Goal: Task Accomplishment & Management: Use online tool/utility

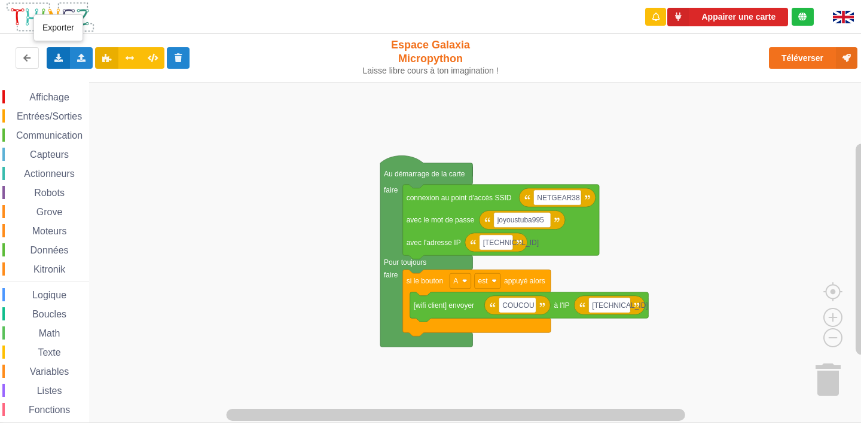
click at [59, 56] on icon at bounding box center [58, 57] width 10 height 7
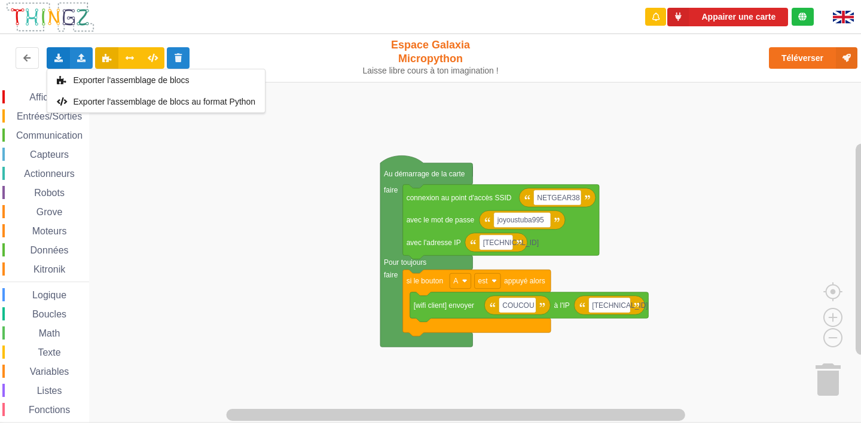
click at [190, 236] on rect "Espace de travail de Blocky" at bounding box center [435, 252] width 870 height 341
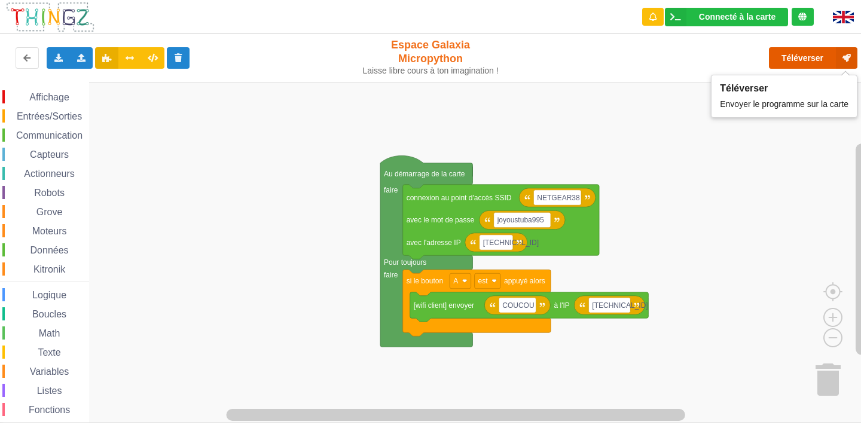
click at [806, 57] on button "Téléverser" at bounding box center [813, 58] width 89 height 22
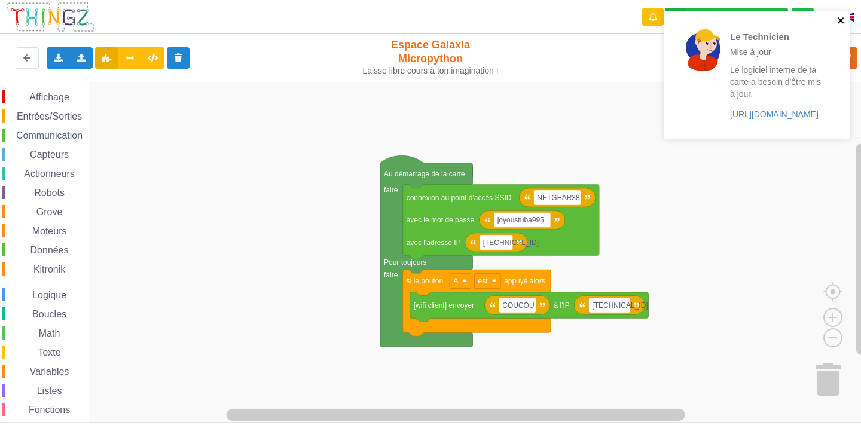
click at [840, 22] on icon "close" at bounding box center [841, 20] width 6 height 6
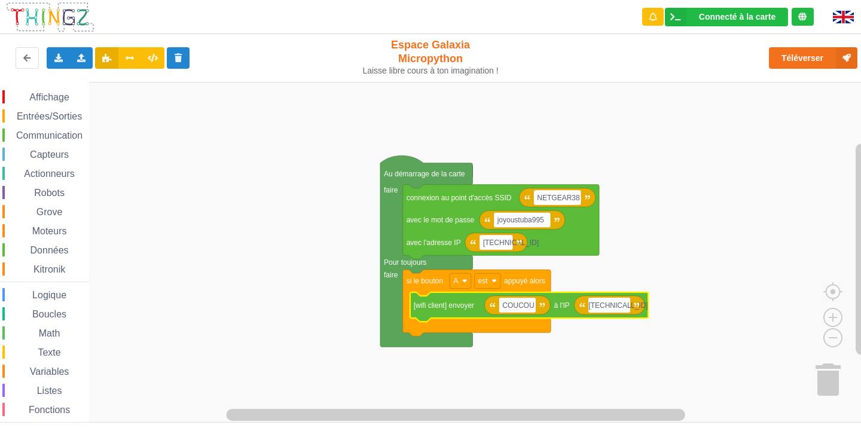
click at [622, 307] on input "[TECHNICAL_ID]" at bounding box center [610, 306] width 42 height 16
click at [624, 306] on input "[TECHNICAL_ID]" at bounding box center [610, 306] width 42 height 16
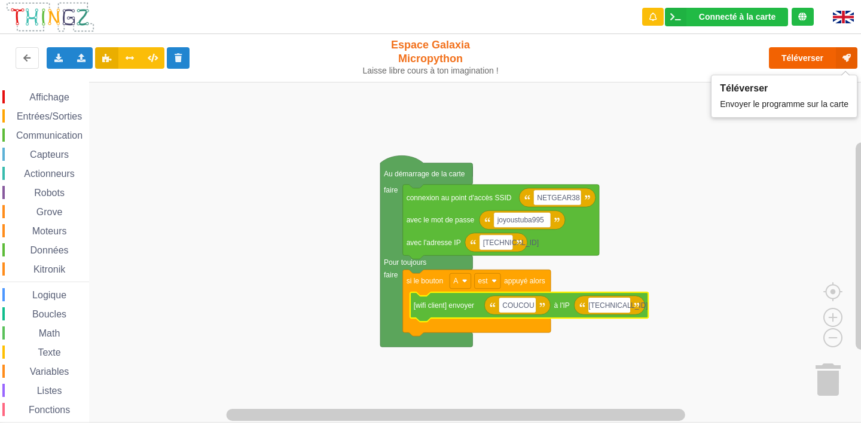
type input "[TECHNICAL_ID]"
click at [805, 51] on button "Téléverser" at bounding box center [813, 58] width 89 height 22
click at [814, 60] on button "Téléverser" at bounding box center [813, 58] width 89 height 22
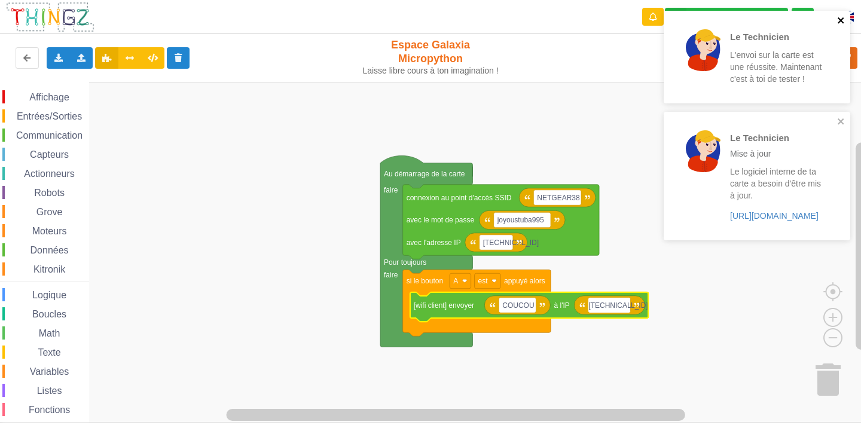
click at [842, 17] on icon "close" at bounding box center [841, 21] width 8 height 10
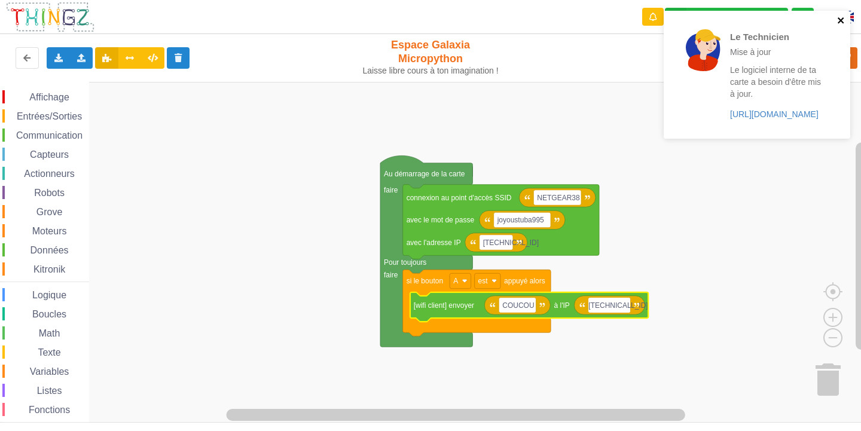
click at [837, 19] on icon "close" at bounding box center [841, 21] width 8 height 10
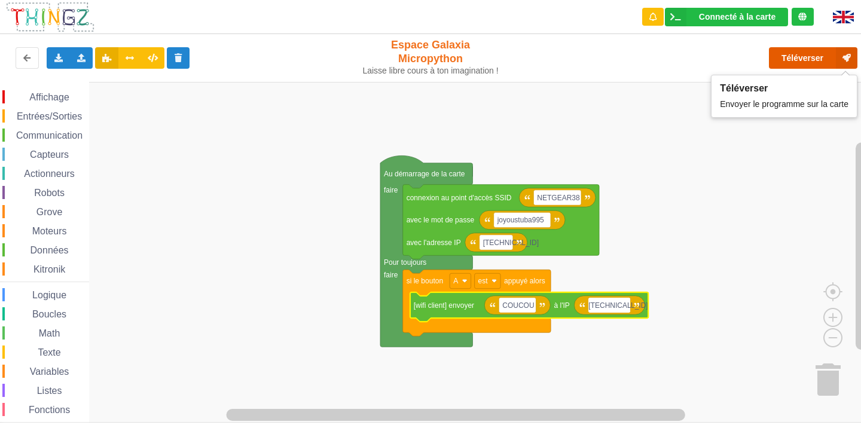
click at [799, 63] on button "Téléverser" at bounding box center [813, 58] width 89 height 22
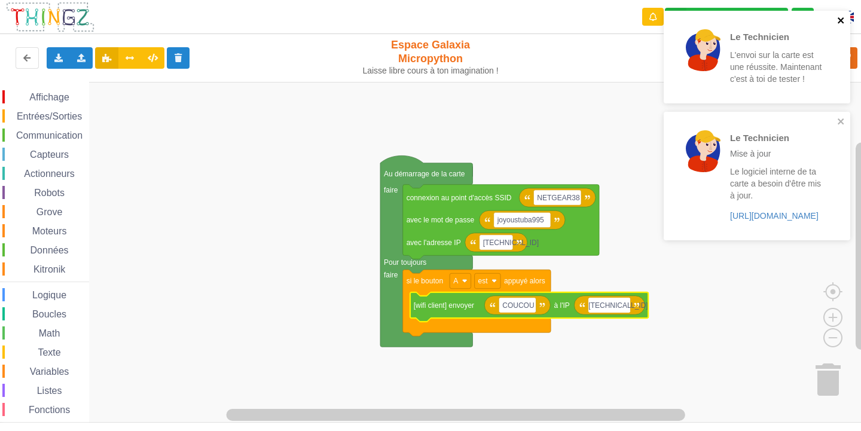
click at [841, 16] on icon "close" at bounding box center [841, 21] width 8 height 10
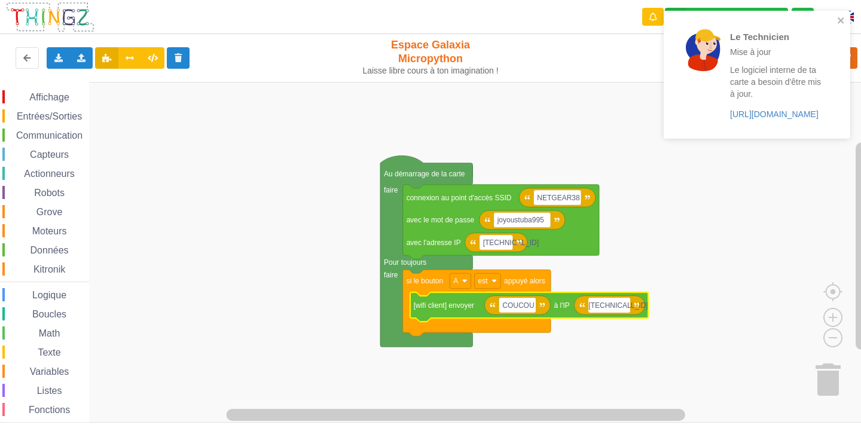
click at [839, 18] on icon "close" at bounding box center [841, 20] width 6 height 6
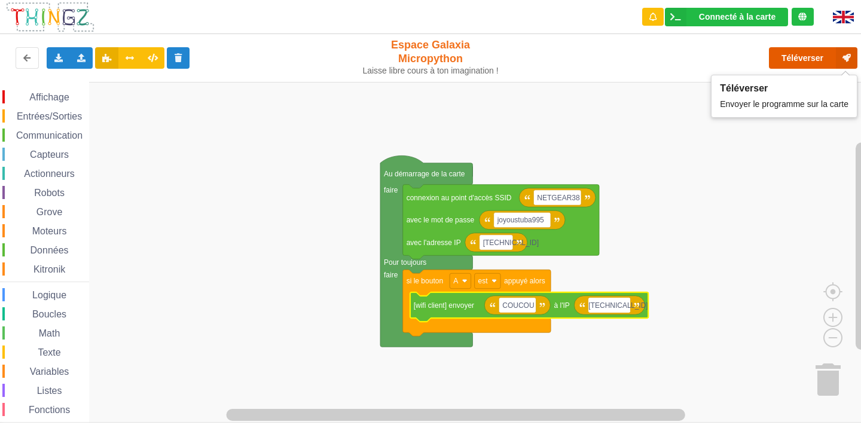
click at [800, 57] on button "Téléverser" at bounding box center [813, 58] width 89 height 22
click at [802, 60] on button "Téléverser" at bounding box center [813, 58] width 89 height 22
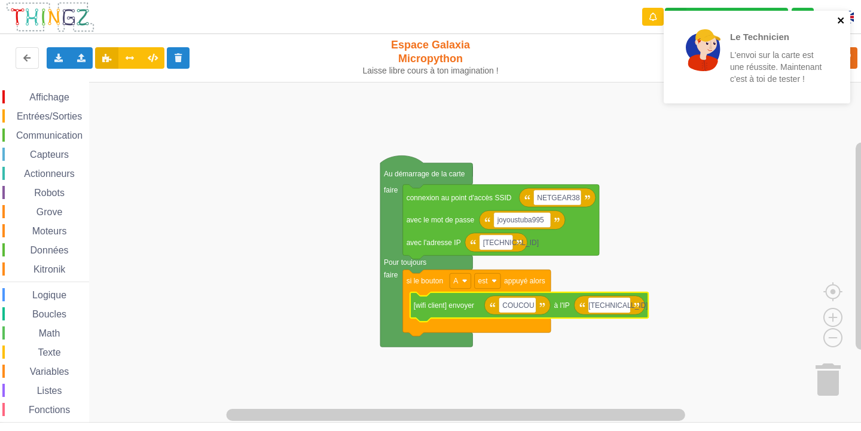
click at [838, 21] on icon "close" at bounding box center [841, 21] width 8 height 10
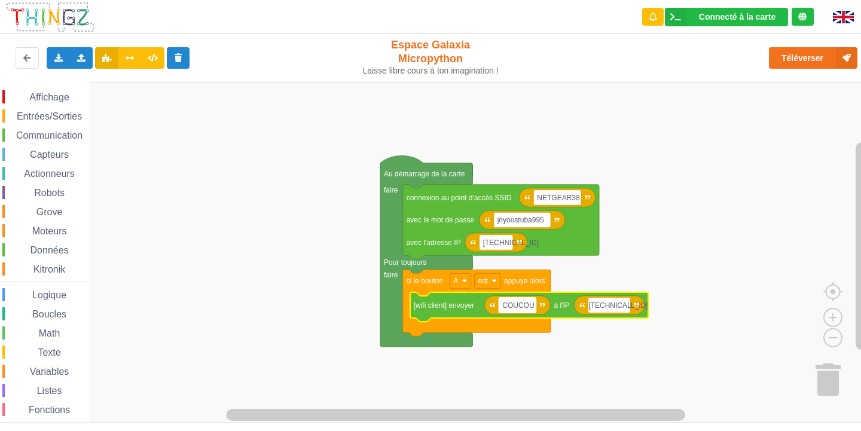
click at [532, 303] on text "COUCOU" at bounding box center [518, 305] width 32 height 8
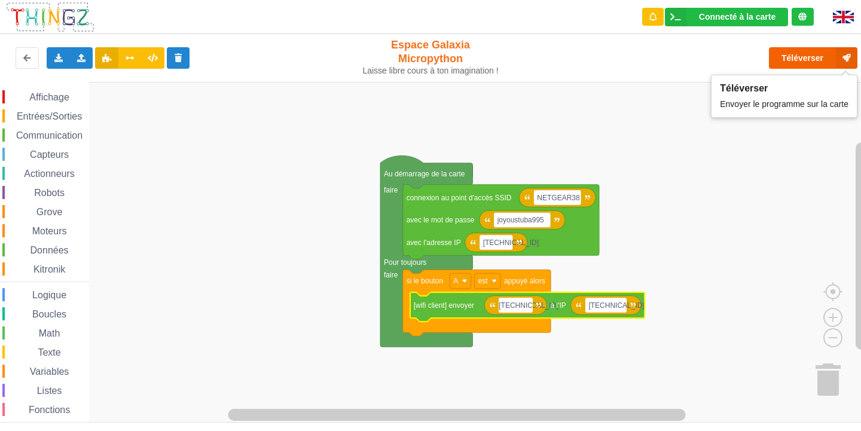
type input "[TECHNICAL_ID]"
click at [801, 51] on button "Téléverser" at bounding box center [813, 58] width 89 height 22
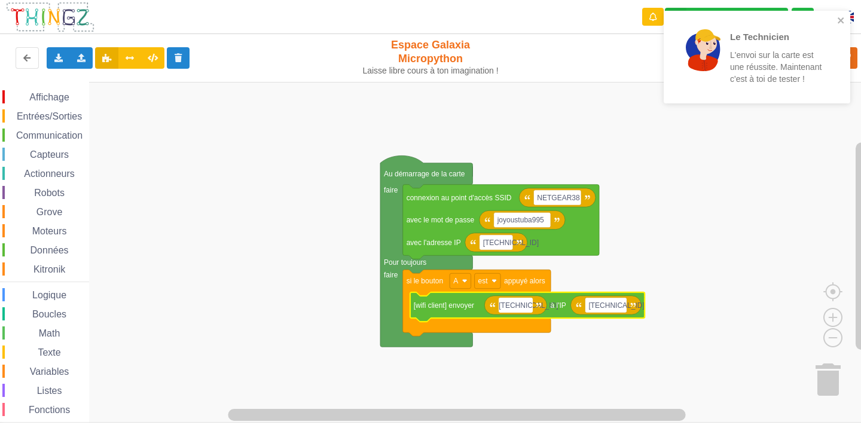
click at [841, 13] on div "Le Technicien L'envoi sur la carte est une réussite. Maintenant c'est à toi de …" at bounding box center [757, 57] width 187 height 93
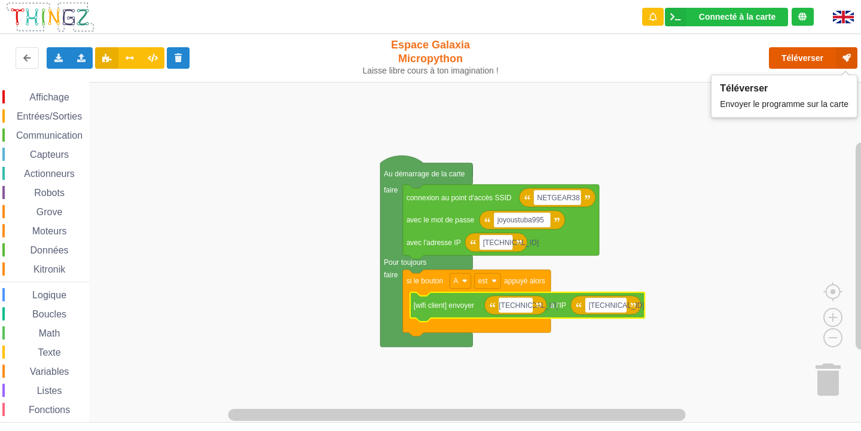
click at [817, 58] on button "Téléverser" at bounding box center [813, 58] width 89 height 22
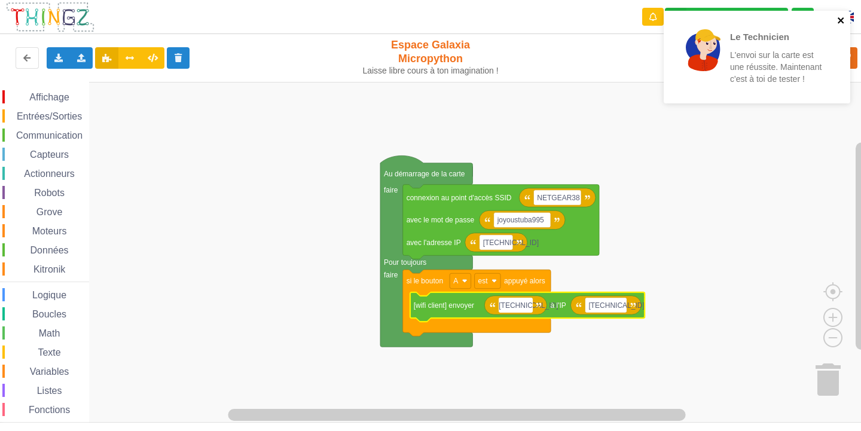
click at [838, 19] on icon "close" at bounding box center [841, 21] width 8 height 10
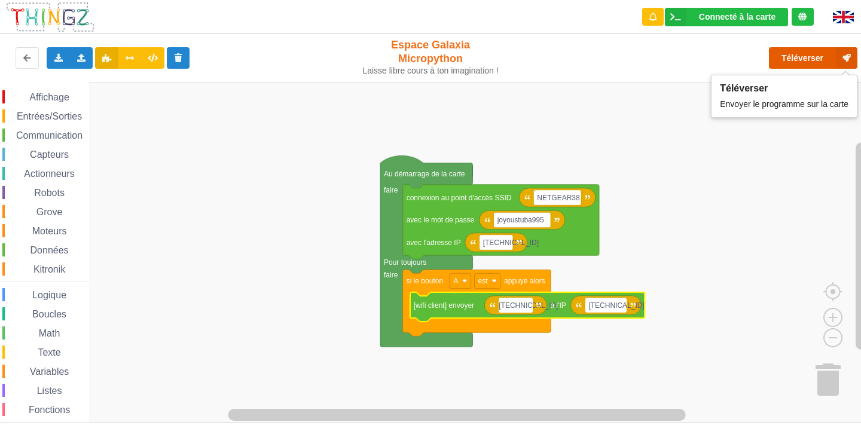
click at [794, 51] on button "Téléverser" at bounding box center [813, 58] width 89 height 22
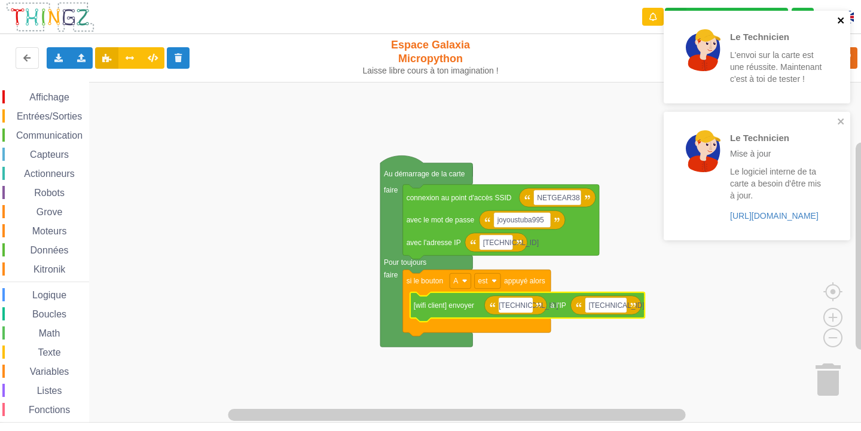
click at [843, 22] on icon "close" at bounding box center [841, 20] width 6 height 6
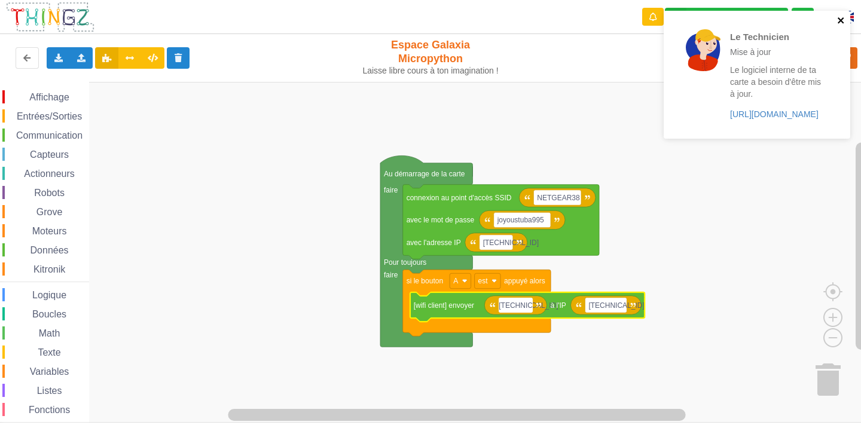
click at [842, 23] on icon "close" at bounding box center [841, 21] width 8 height 10
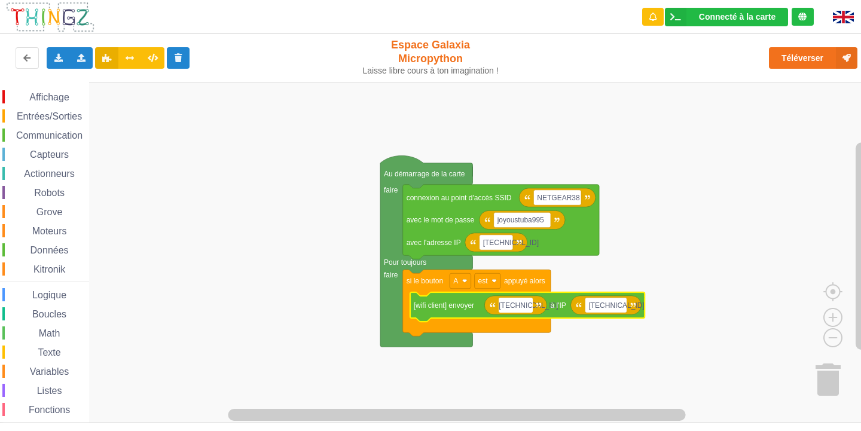
click at [28, 116] on span "Entrées/Sorties" at bounding box center [49, 116] width 69 height 10
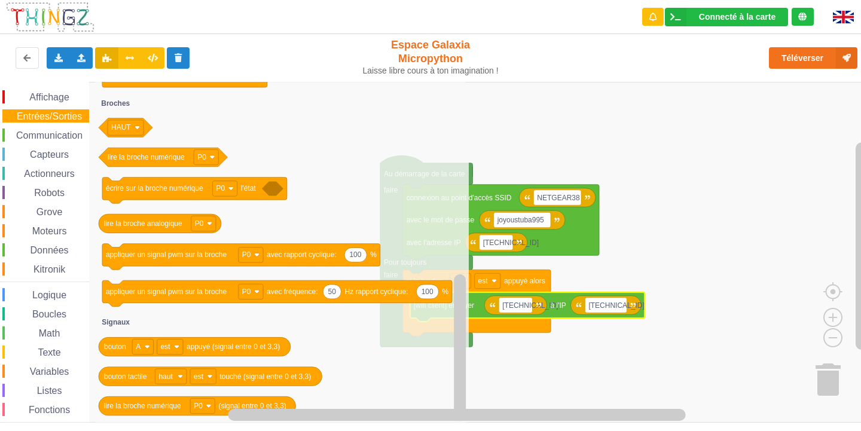
click at [601, 121] on rect "Espace de travail de Blocky" at bounding box center [435, 252] width 870 height 341
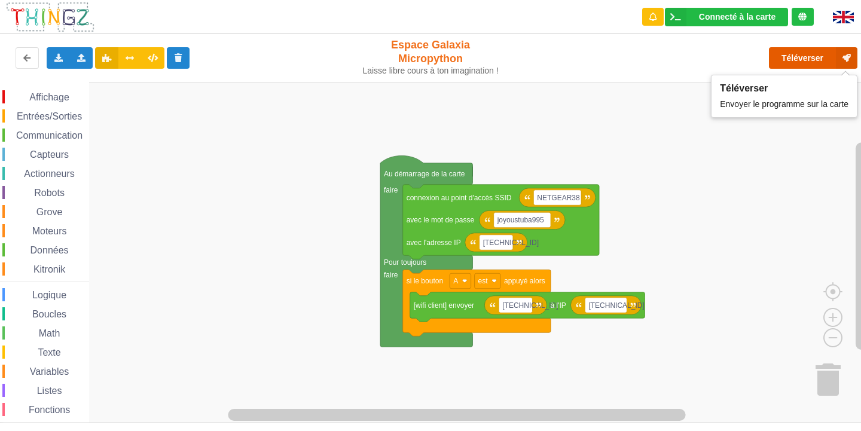
click at [779, 60] on button "Téléverser" at bounding box center [813, 58] width 89 height 22
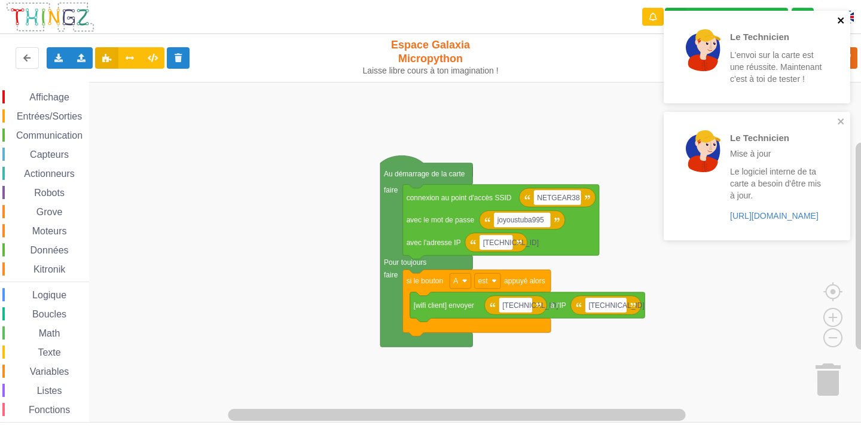
click at [841, 17] on icon "close" at bounding box center [841, 21] width 8 height 10
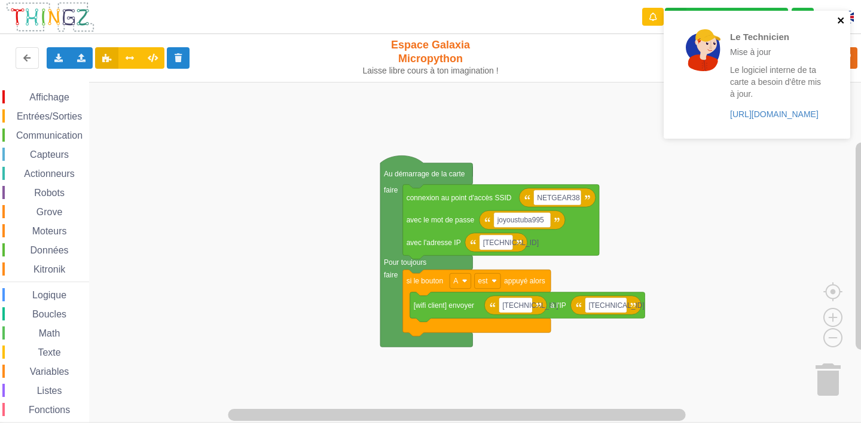
click at [841, 17] on icon "close" at bounding box center [841, 21] width 8 height 10
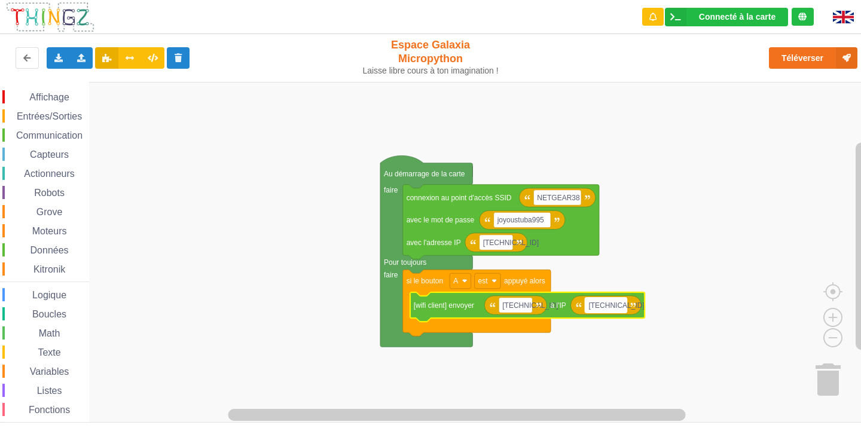
click at [624, 306] on rect "Espace de travail de Blocky" at bounding box center [606, 306] width 42 height 16
click at [624, 306] on input "[TECHNICAL_ID]" at bounding box center [606, 306] width 42 height 16
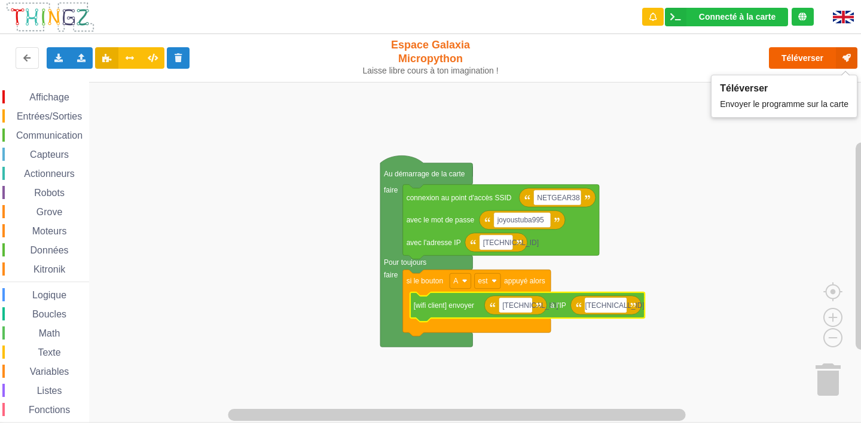
type input "[TECHNICAL_ID]"
click at [786, 49] on button "Téléverser" at bounding box center [813, 58] width 89 height 22
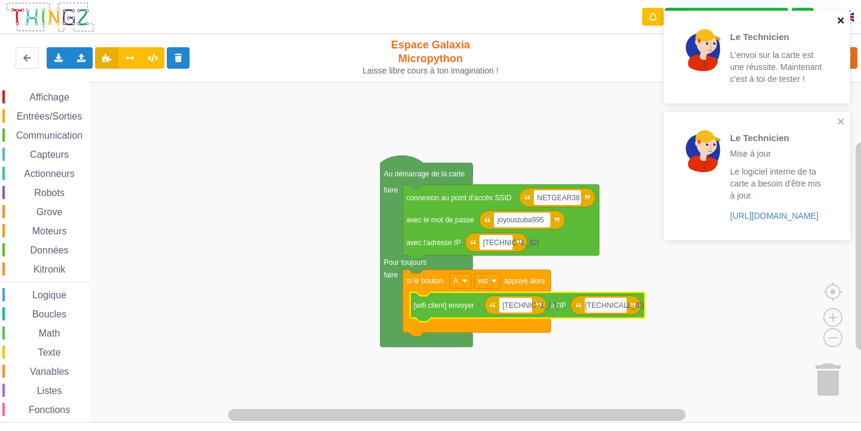
click at [839, 24] on icon "close" at bounding box center [841, 21] width 8 height 10
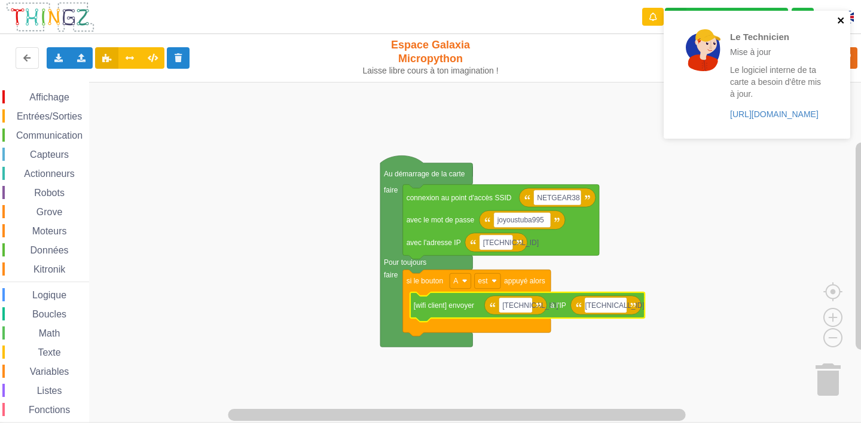
click at [843, 20] on icon "close" at bounding box center [841, 21] width 8 height 10
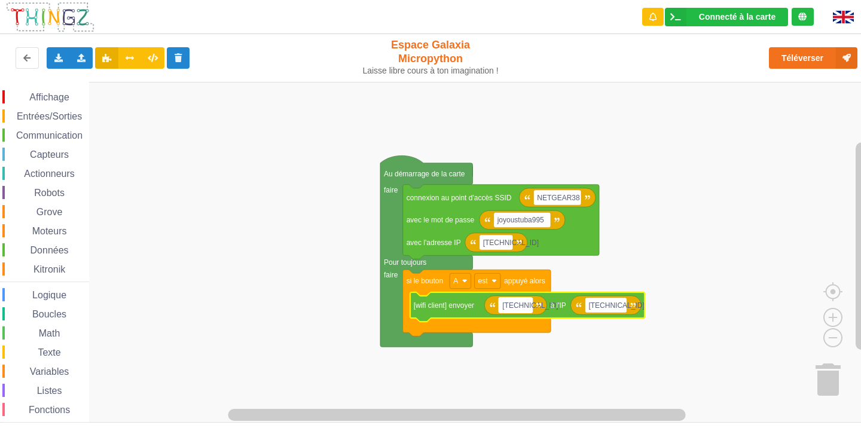
click at [522, 307] on text "[TECHNICAL_ID]" at bounding box center [530, 305] width 56 height 8
click at [524, 307] on input "[TECHNICAL_ID]" at bounding box center [515, 306] width 33 height 16
type input "[TECHNICAL_ID]"
click at [730, 309] on rect "Espace de travail de Blocky" at bounding box center [435, 252] width 870 height 341
click at [630, 304] on rect "Espace de travail de Blocky" at bounding box center [614, 306] width 42 height 16
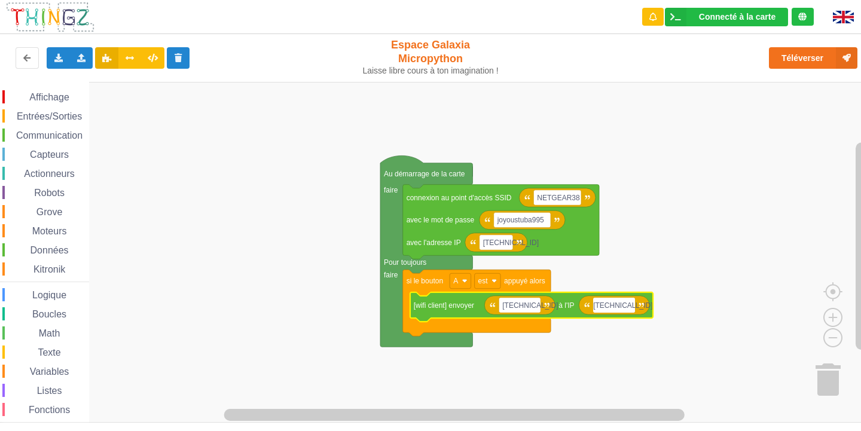
click at [628, 304] on input "[TECHNICAL_ID]" at bounding box center [614, 306] width 42 height 16
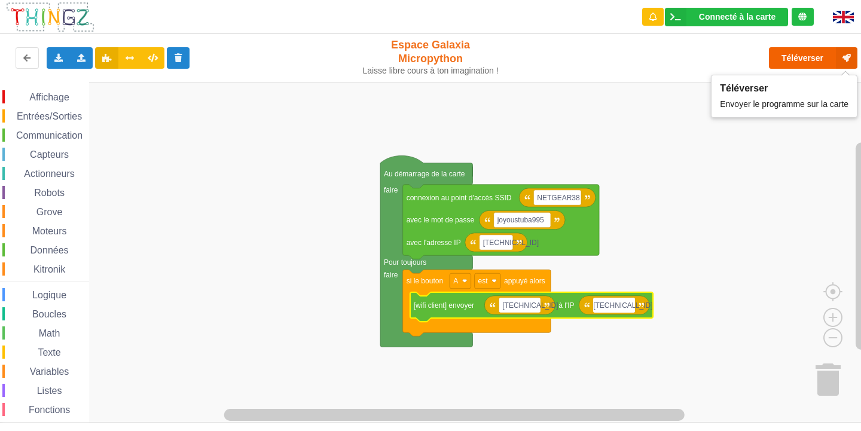
type input "[TECHNICAL_ID]"
click at [808, 51] on button "Téléverser" at bounding box center [813, 58] width 89 height 22
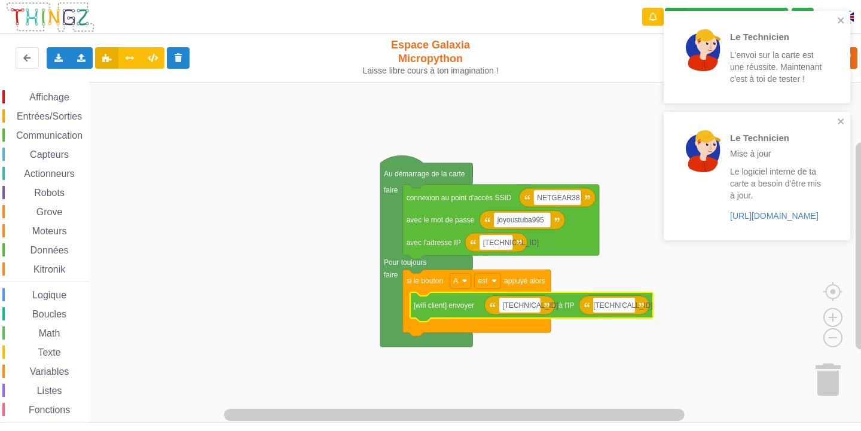
click at [836, 19] on div "Le Technicien L'envoi sur la carte est une réussite. Maintenant c'est à toi de …" at bounding box center [753, 57] width 169 height 83
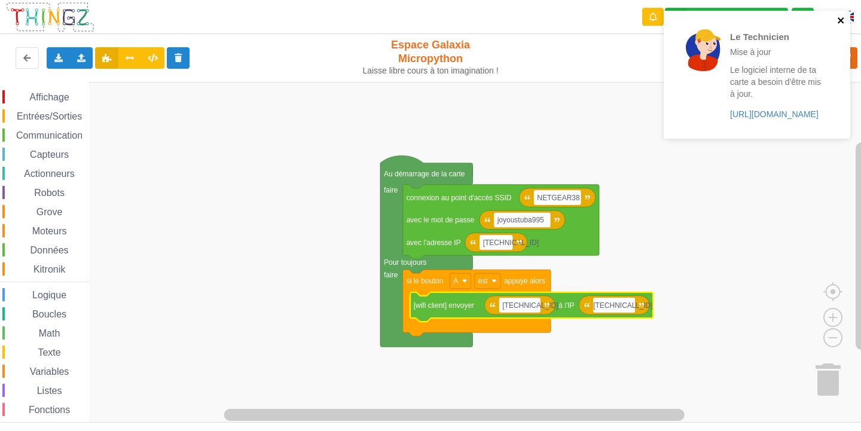
click at [838, 19] on icon "close" at bounding box center [841, 21] width 8 height 10
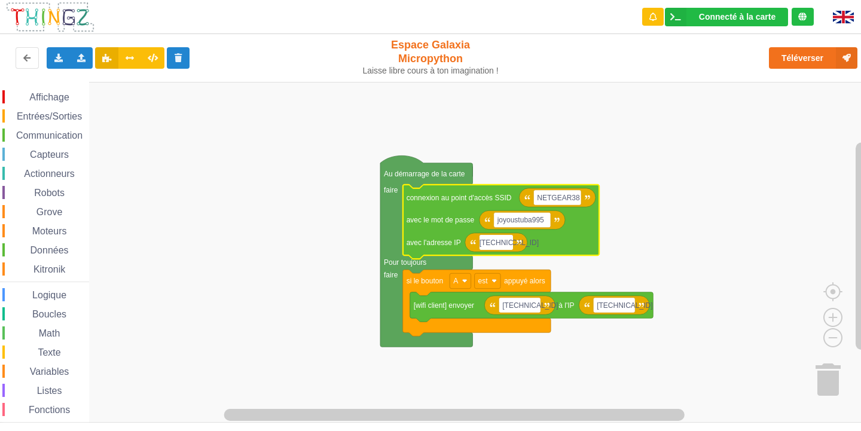
click at [503, 242] on input "[TECHNICAL_ID]" at bounding box center [496, 243] width 33 height 16
click at [508, 240] on input "[TECHNICAL_ID]" at bounding box center [496, 243] width 33 height 16
click at [503, 241] on input "[TECHNICAL_ID]" at bounding box center [496, 243] width 33 height 16
click at [503, 242] on input "[TECHNICAL_ID]" at bounding box center [496, 243] width 33 height 16
click at [504, 242] on input "[TECHNICAL_ID]" at bounding box center [496, 243] width 33 height 16
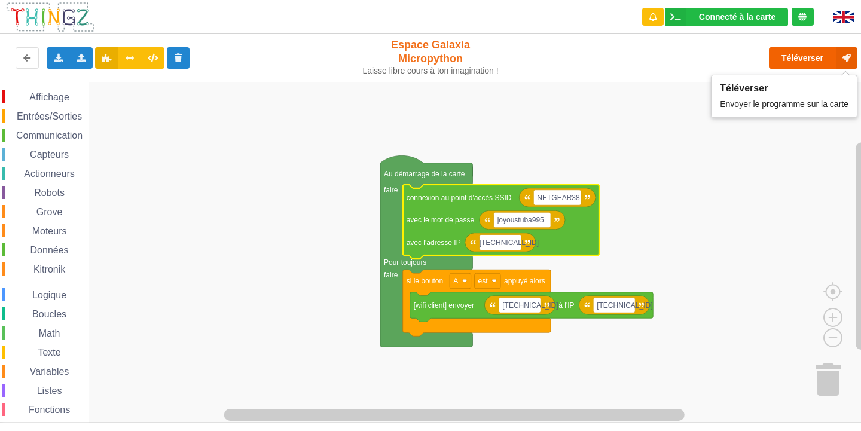
type input "[TECHNICAL_ID]"
click at [801, 57] on button "Téléverser" at bounding box center [813, 58] width 89 height 22
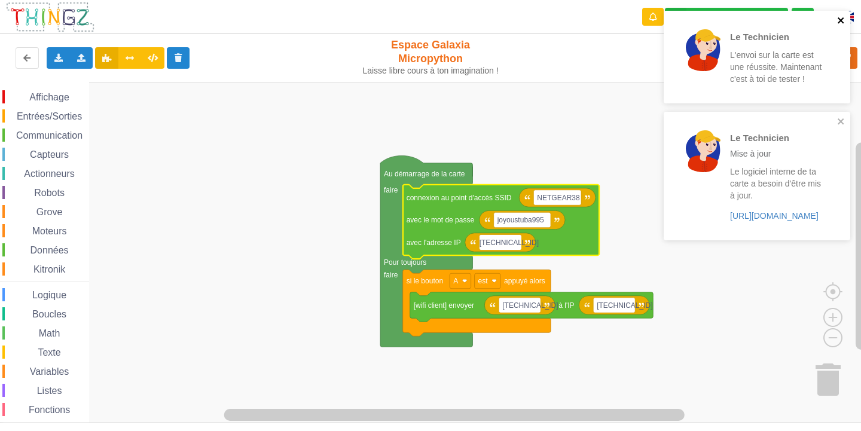
click at [839, 16] on icon "close" at bounding box center [841, 21] width 8 height 10
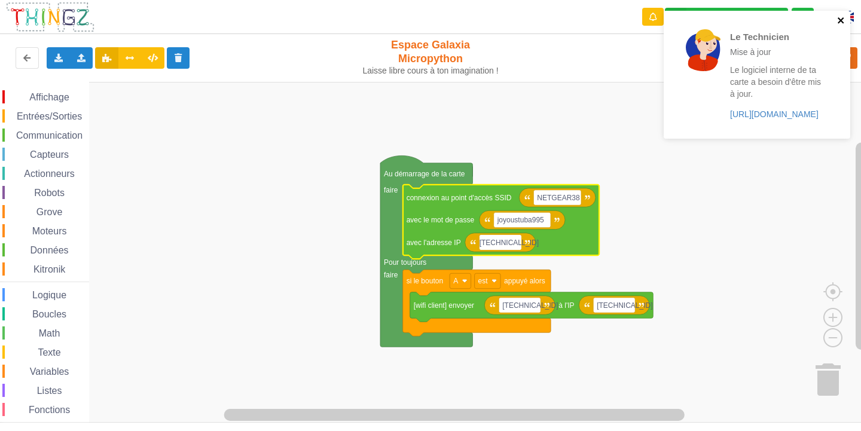
click at [843, 18] on icon "close" at bounding box center [841, 20] width 6 height 6
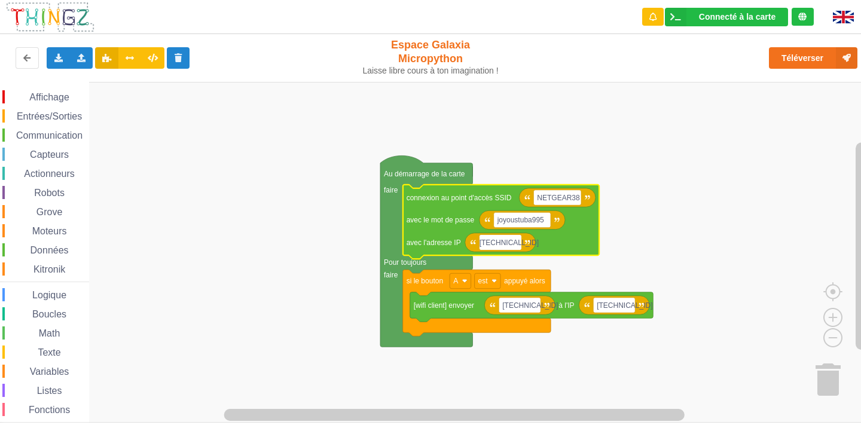
click at [60, 133] on span "Communication" at bounding box center [49, 135] width 70 height 10
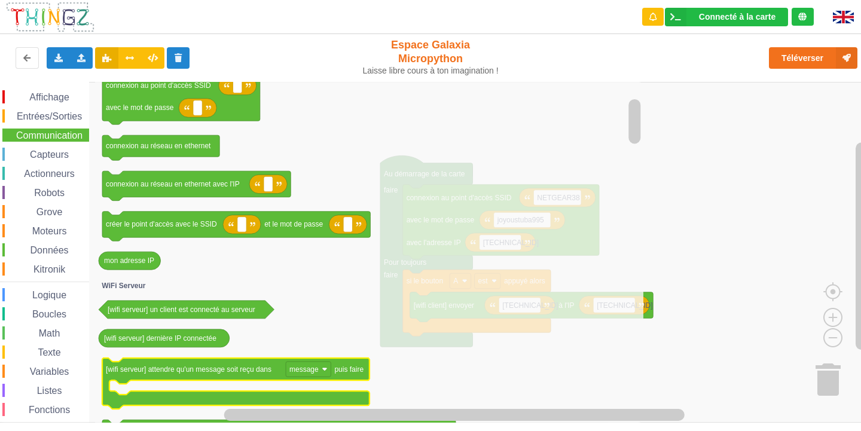
click at [176, 394] on icon "Espace de travail de Blocky" at bounding box center [235, 383] width 267 height 51
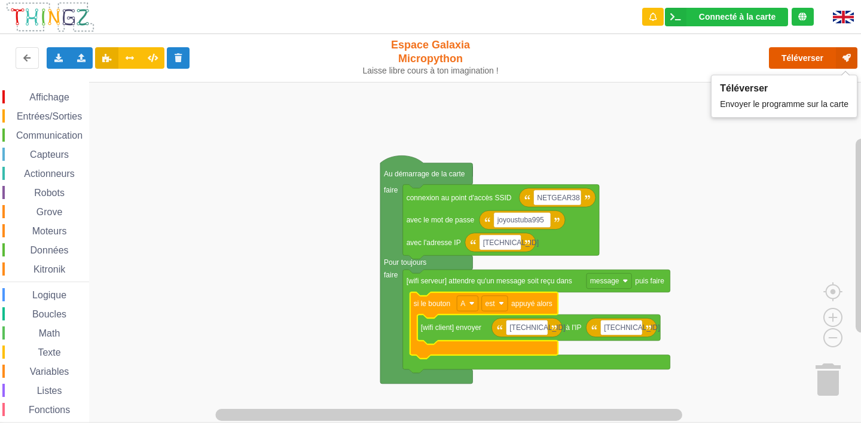
click at [788, 50] on button "Téléverser" at bounding box center [813, 58] width 89 height 22
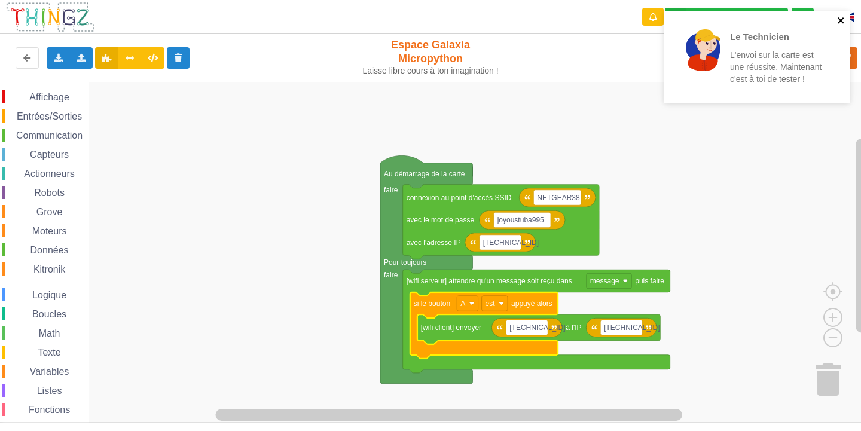
click at [842, 21] on icon "close" at bounding box center [841, 20] width 6 height 6
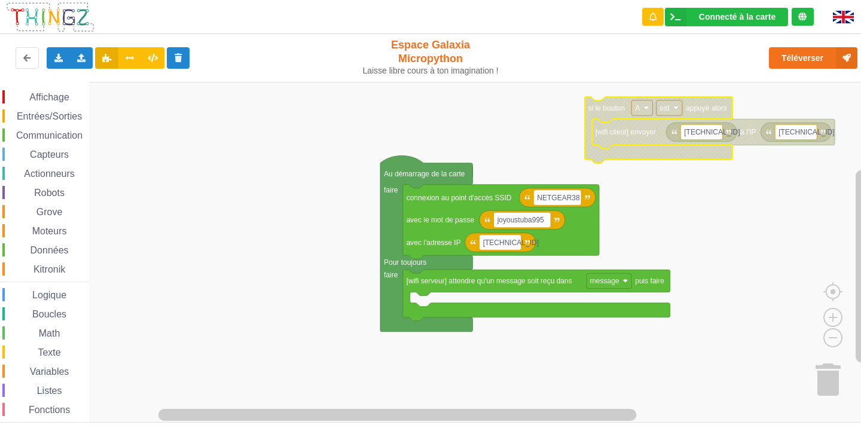
click at [64, 410] on span "Fonctions" at bounding box center [49, 410] width 45 height 10
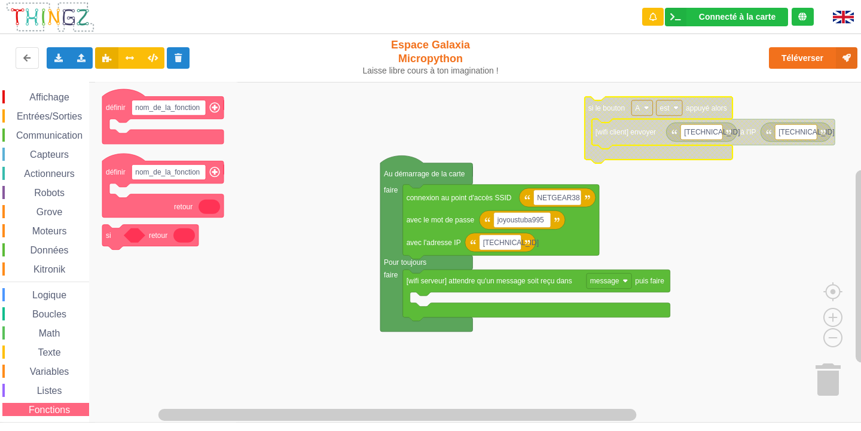
click at [72, 98] on div "Affichage" at bounding box center [45, 96] width 87 height 13
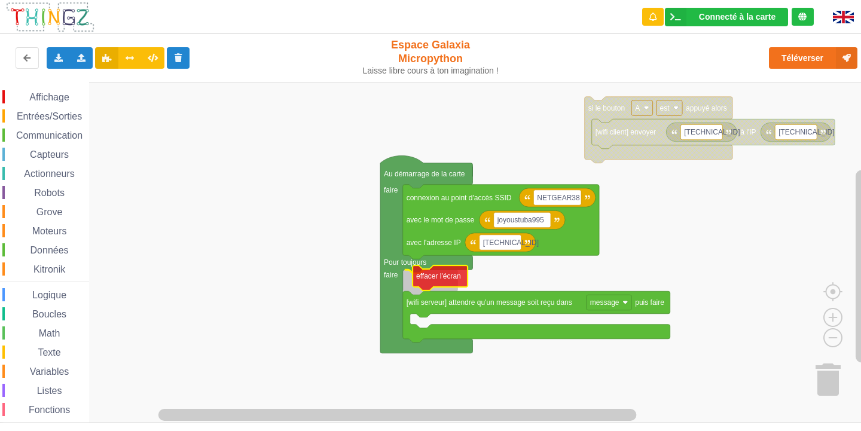
click at [441, 287] on div "Affichage Entrées/Sorties Communication Capteurs Actionneurs Robots Grove Moteu…" at bounding box center [435, 252] width 870 height 341
click at [432, 282] on text "effacer l'écran" at bounding box center [429, 280] width 45 height 8
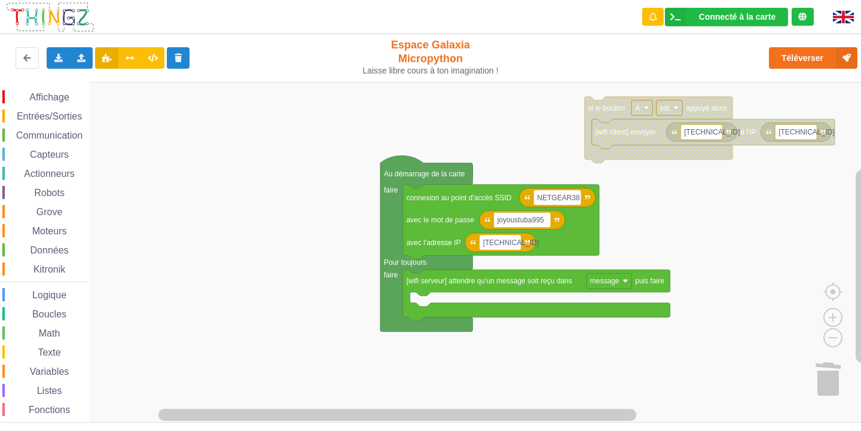
click at [357, 158] on rect "Espace de travail de Blocky" at bounding box center [435, 252] width 870 height 341
click at [53, 130] on span "Communication" at bounding box center [49, 135] width 70 height 10
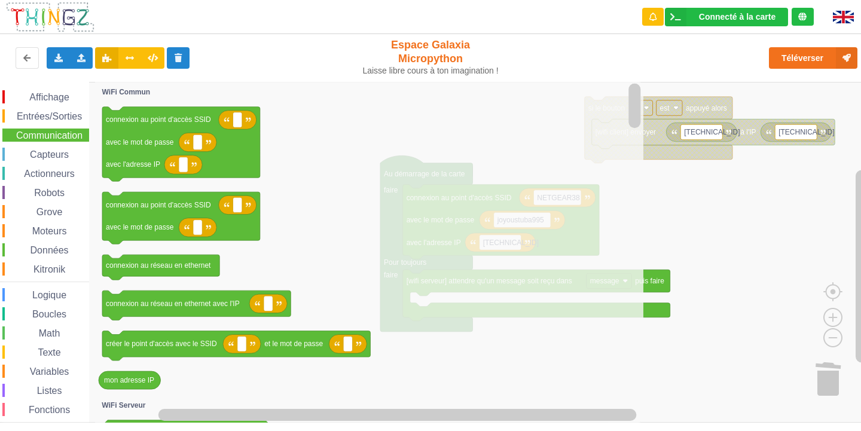
drag, startPoint x: 56, startPoint y: 172, endPoint x: 61, endPoint y: 165, distance: 8.5
click at [57, 171] on div "Affichage Entrées/Sorties Communication Capteurs Actionneurs Robots Grove Moteu…" at bounding box center [44, 269] width 89 height 358
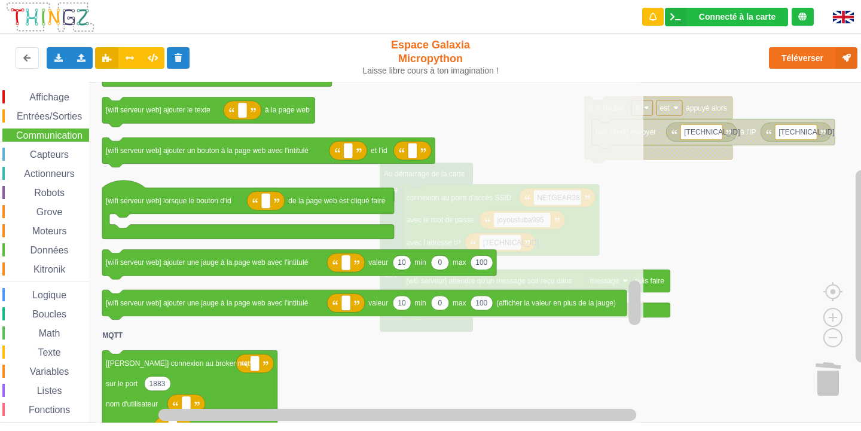
click at [50, 151] on span "Capteurs" at bounding box center [49, 155] width 42 height 10
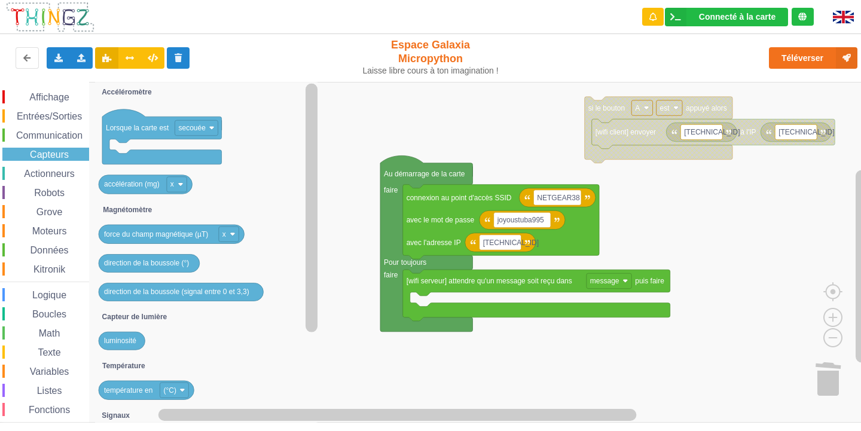
drag, startPoint x: 33, startPoint y: 282, endPoint x: 346, endPoint y: 251, distance: 313.7
click at [350, 254] on div "Affichage Entrées/Sorties Communication Capteurs Actionneurs Robots Grove Moteu…" at bounding box center [435, 252] width 870 height 341
click at [329, 245] on rect "Espace de travail de Blocky" at bounding box center [435, 252] width 870 height 341
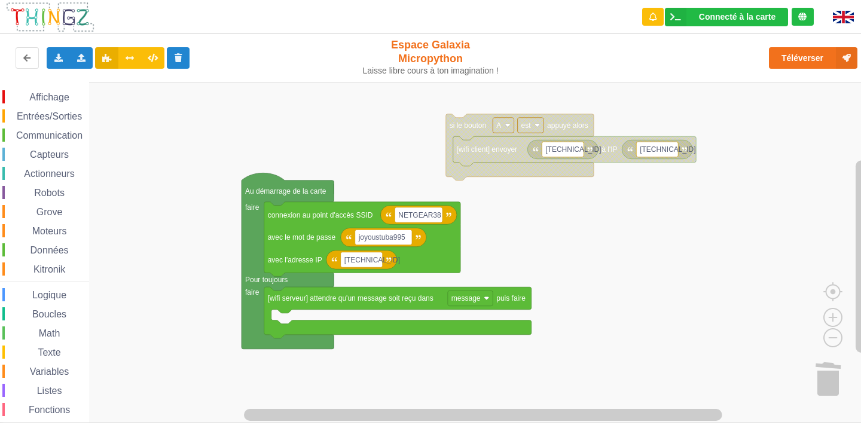
click at [126, 226] on div "Affichage Entrées/Sorties Communication Capteurs Actionneurs Robots Grove Moteu…" at bounding box center [435, 252] width 870 height 341
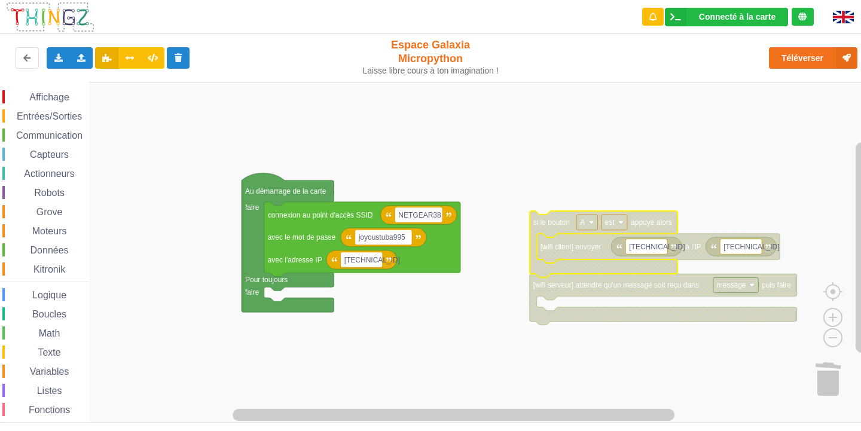
click at [632, 231] on icon "Espace de travail de Blocky" at bounding box center [604, 244] width 148 height 66
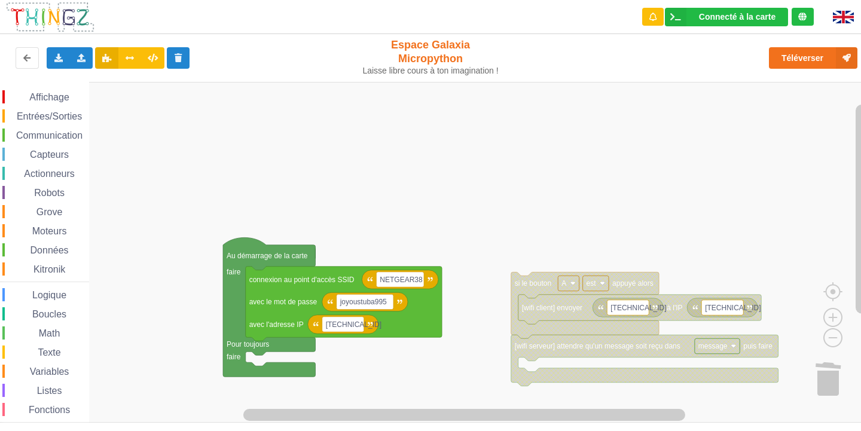
click at [469, 189] on div "Affichage Entrées/Sorties Communication Capteurs Actionneurs Robots Grove Moteu…" at bounding box center [435, 252] width 870 height 341
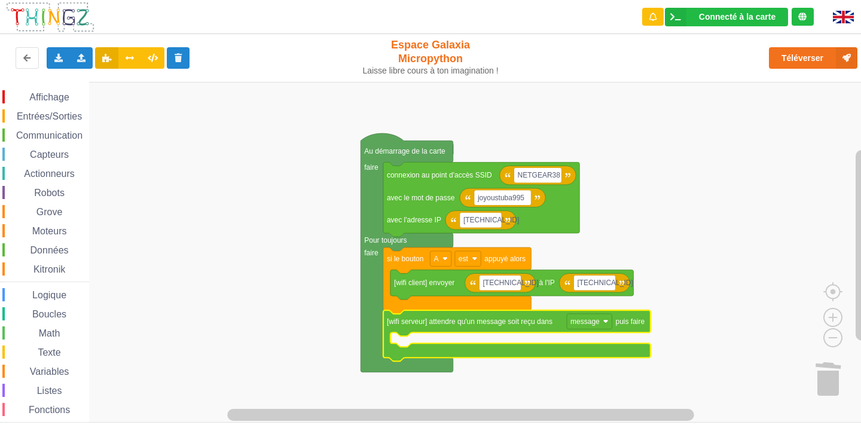
click at [53, 132] on span "Communication" at bounding box center [49, 135] width 70 height 10
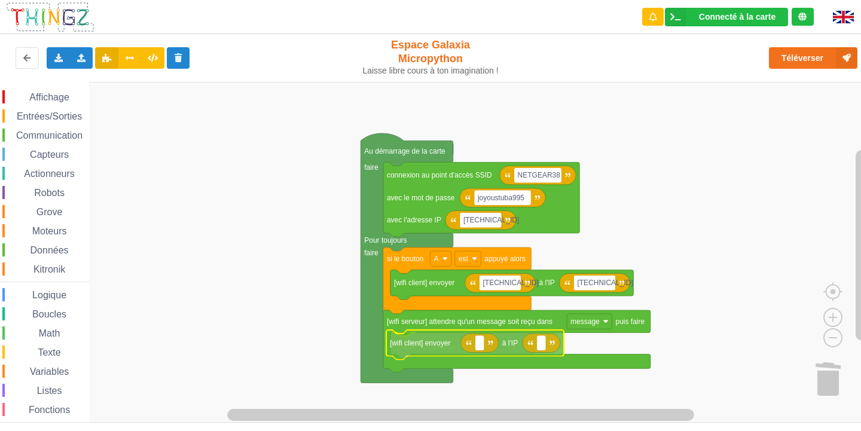
click at [443, 349] on div "Affichage Entrées/Sorties Communication Capteurs Actionneurs Robots Grove Moteu…" at bounding box center [435, 252] width 870 height 341
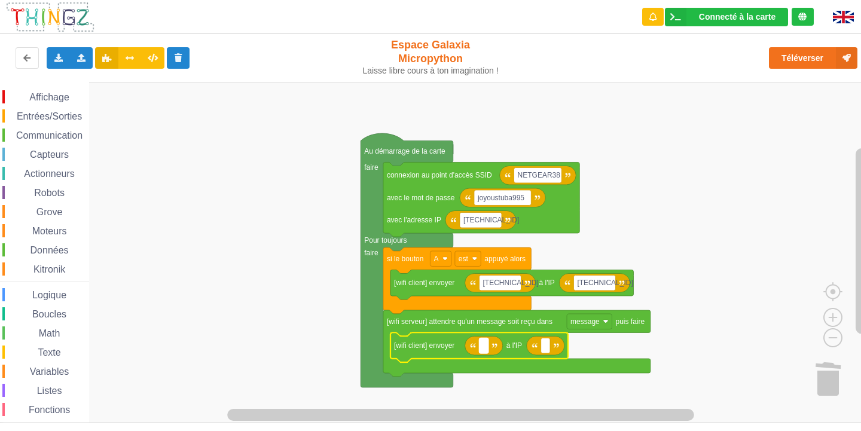
click at [483, 350] on text "Espace de travail de Blocky" at bounding box center [484, 346] width 2 height 8
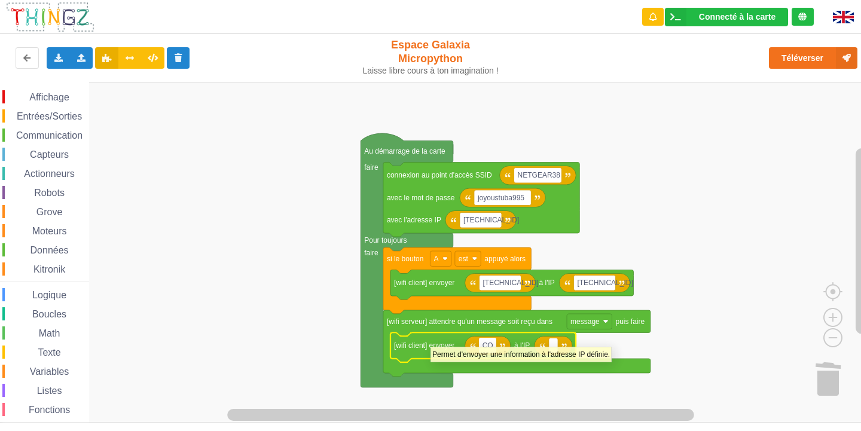
type input "C"
type input "BONJOUR"
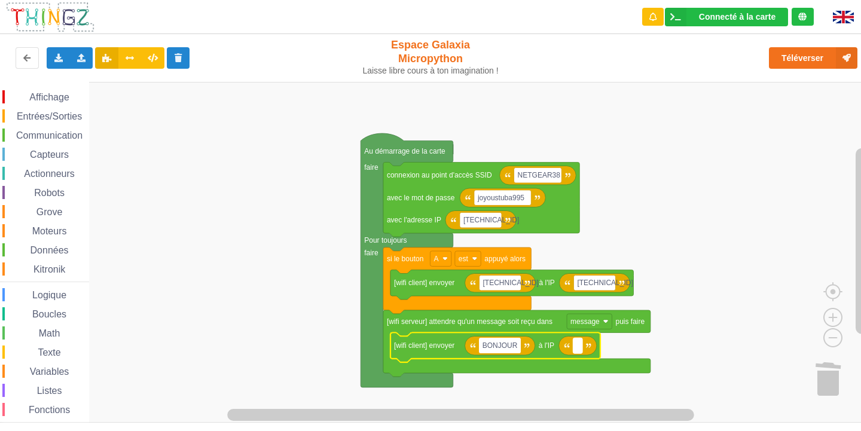
click at [578, 345] on text "Espace de travail de Blocky" at bounding box center [578, 346] width 2 height 8
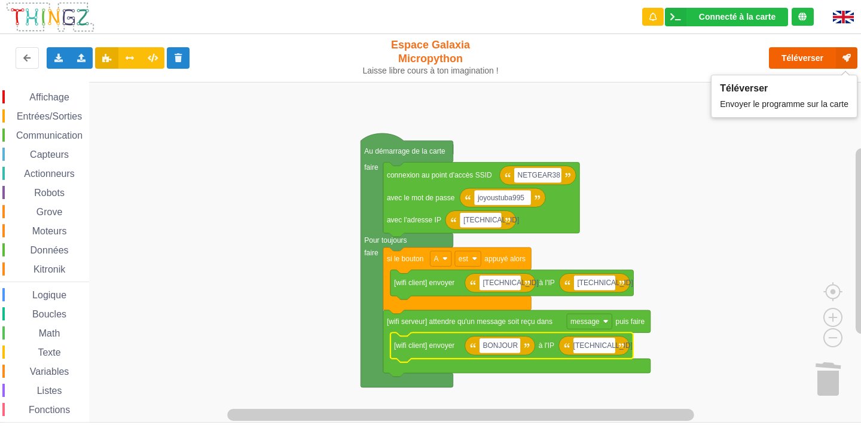
type input "[TECHNICAL_ID]"
click at [816, 55] on button "Téléverser" at bounding box center [813, 58] width 89 height 22
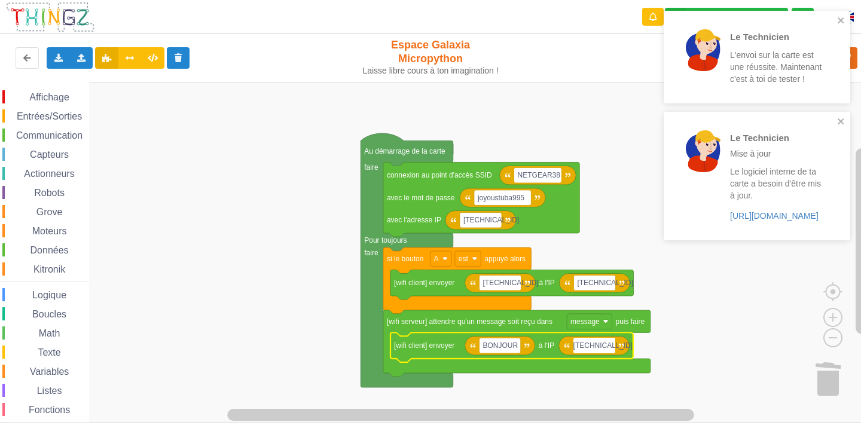
click at [841, 14] on div "Le Technicien L'envoi sur la carte est une réussite. Maintenant c'est à toi de …" at bounding box center [757, 57] width 187 height 93
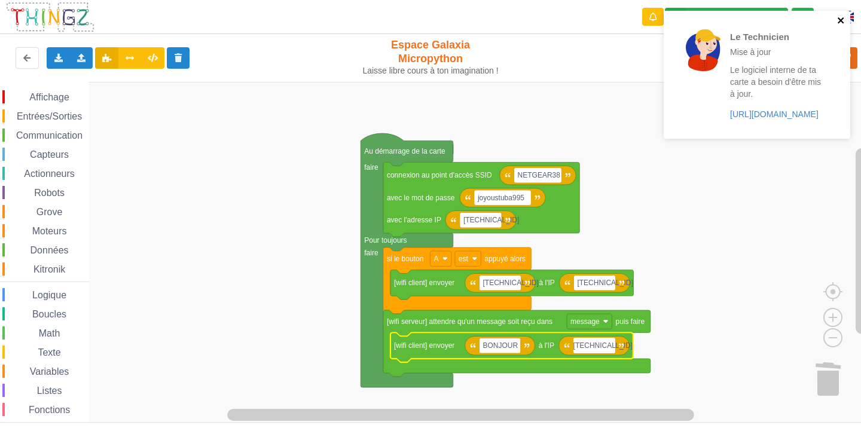
click at [840, 17] on icon "close" at bounding box center [841, 21] width 8 height 10
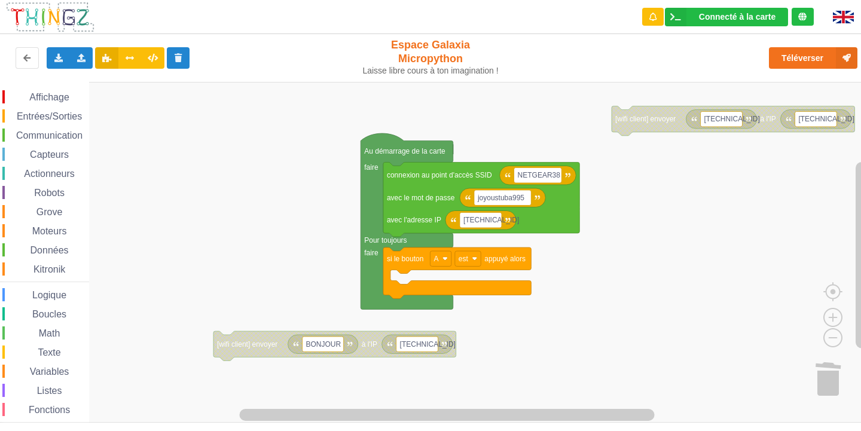
click at [41, 134] on span "Communication" at bounding box center [49, 135] width 70 height 10
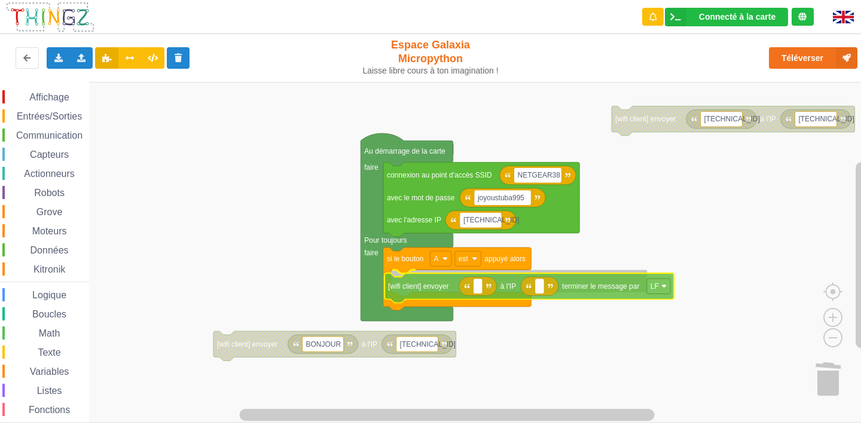
click at [434, 294] on div "Affichage Entrées/Sorties Communication Capteurs Actionneurs Robots Grove Moteu…" at bounding box center [435, 252] width 870 height 341
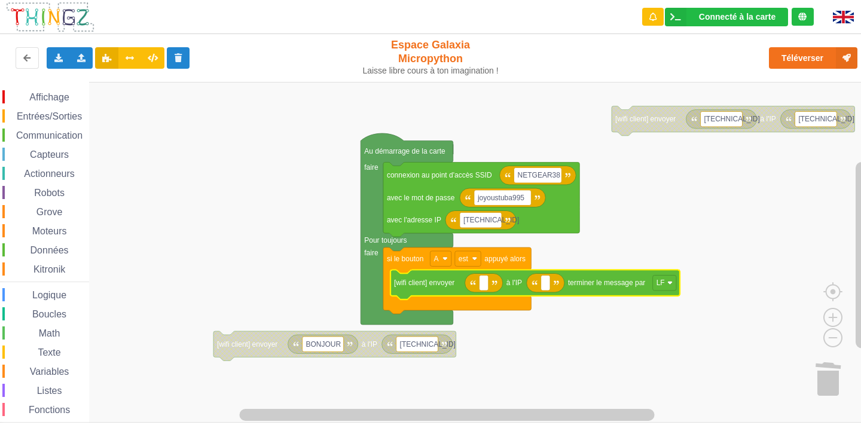
click at [492, 285] on icon "Espace de travail de Blocky" at bounding box center [484, 282] width 38 height 19
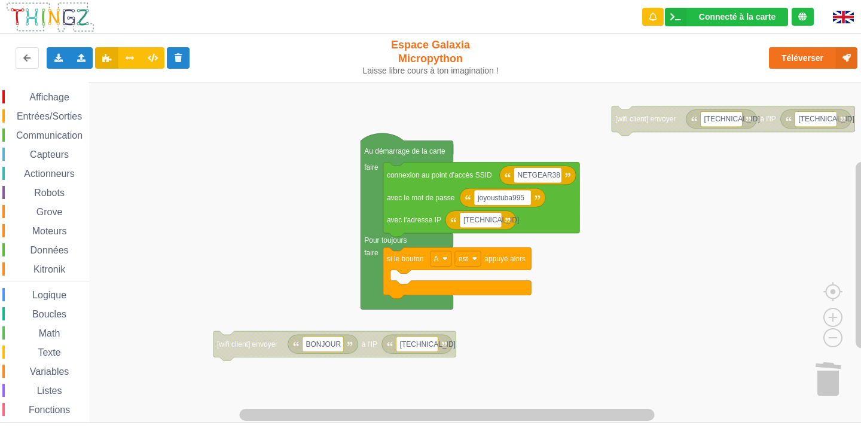
click at [54, 130] on span "Communication" at bounding box center [49, 135] width 70 height 10
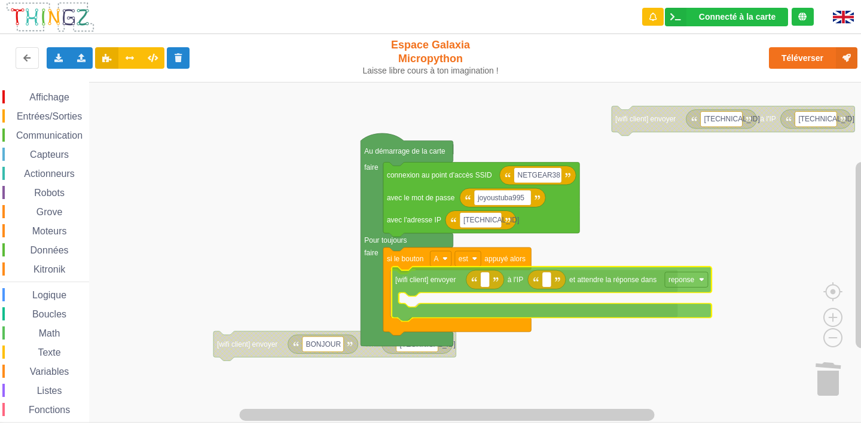
click at [458, 281] on div "Affichage Entrées/Sorties Communication Capteurs Actionneurs Robots Grove Moteu…" at bounding box center [435, 252] width 870 height 341
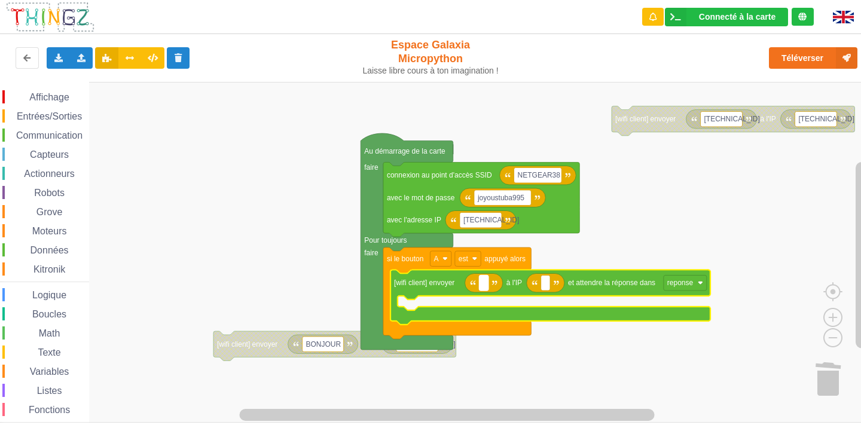
click at [488, 285] on rect "Espace de travail de Blocky" at bounding box center [483, 283] width 9 height 16
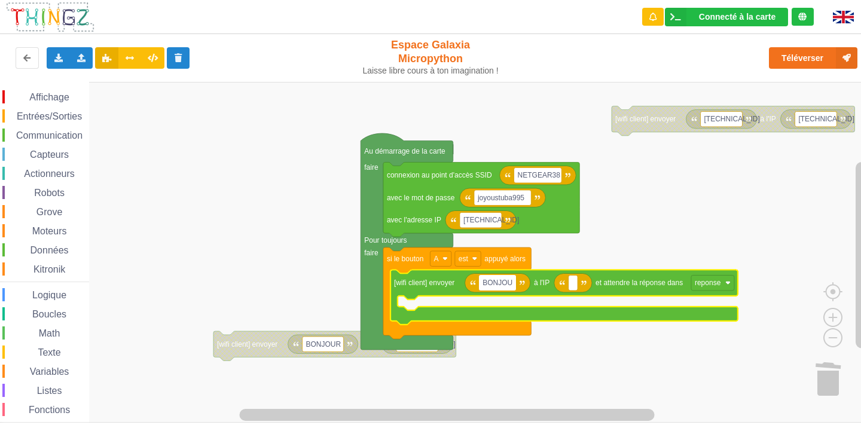
type input "BONJOUR"
click at [582, 287] on rect "Espace de travail de Blocky" at bounding box center [578, 283] width 9 height 16
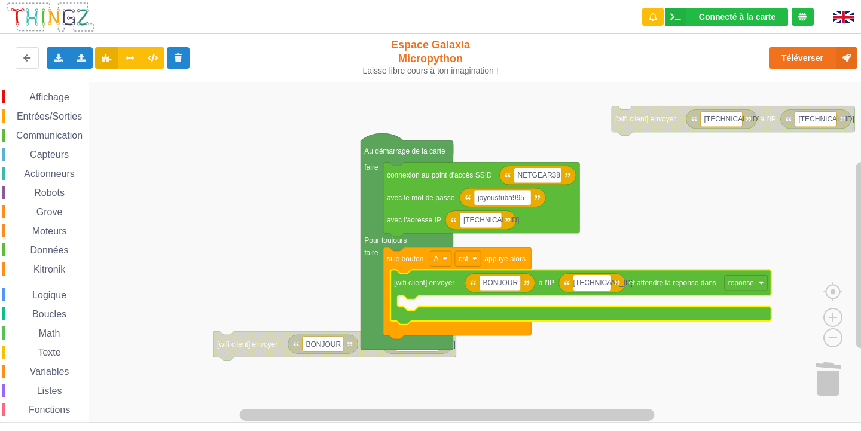
type input "[TECHNICAL_ID]"
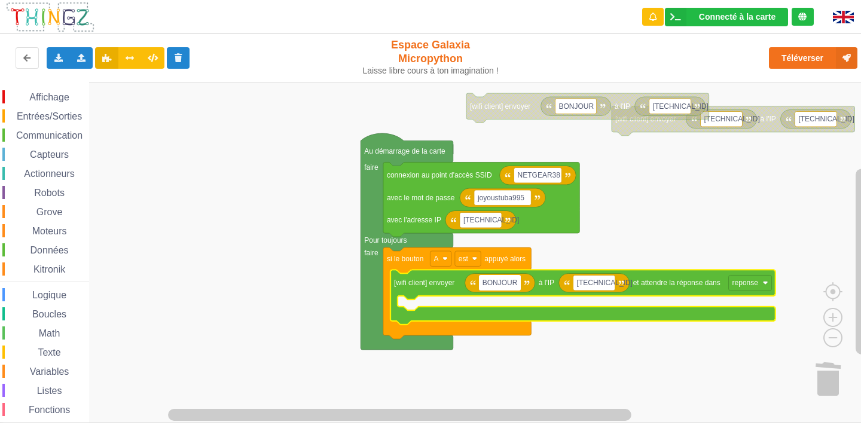
click at [517, 283] on input "BONJOUR" at bounding box center [499, 283] width 41 height 16
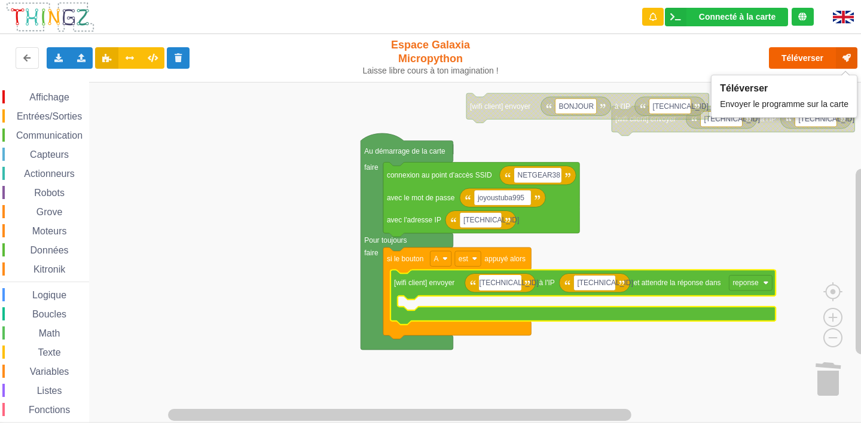
type input "[TECHNICAL_ID]"
click at [815, 61] on button "Téléverser" at bounding box center [813, 58] width 89 height 22
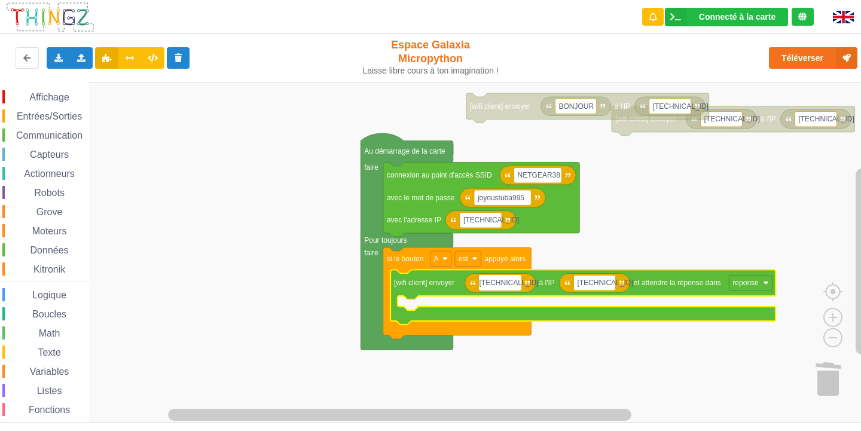
click at [0, 23] on div at bounding box center [48, 17] width 113 height 34
click at [28, 366] on div "Variables" at bounding box center [45, 371] width 87 height 13
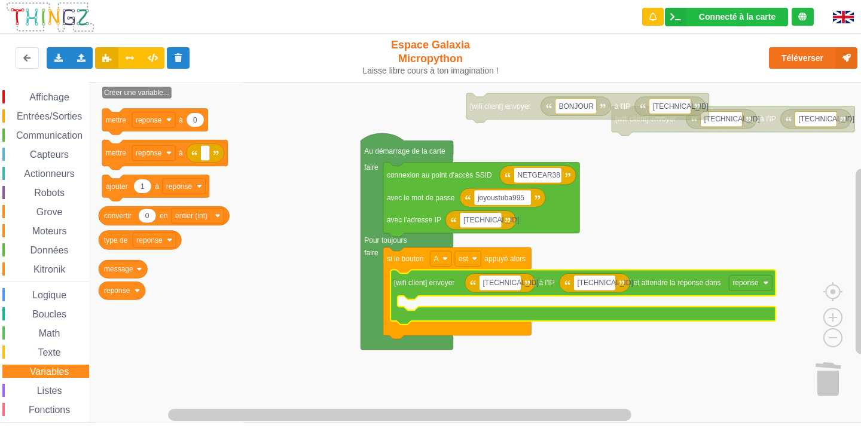
click at [24, 386] on div "Listes" at bounding box center [45, 390] width 87 height 13
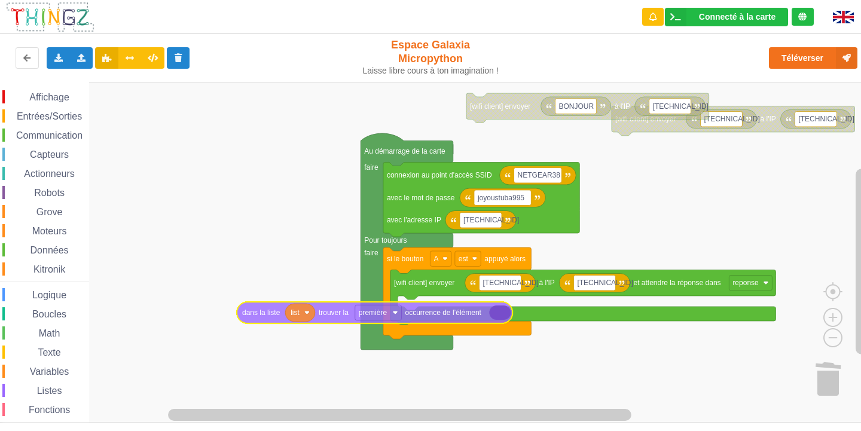
click at [411, 314] on div "Affichage Entrées/Sorties Communication Capteurs Actionneurs Robots Grove Moteu…" at bounding box center [435, 252] width 870 height 341
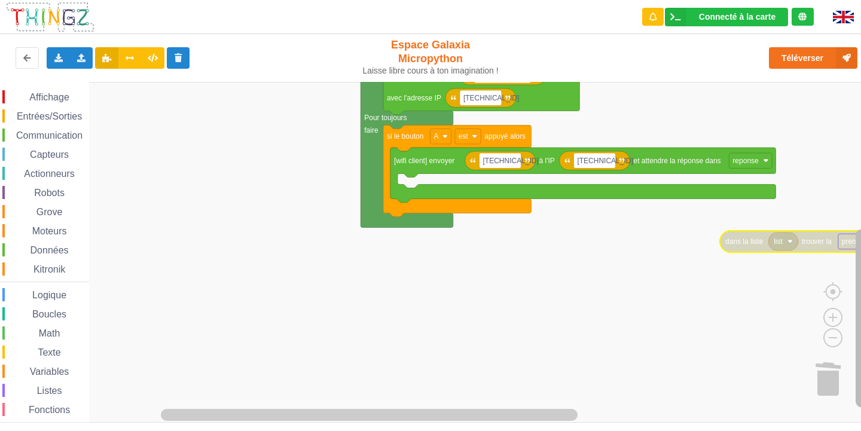
click at [850, 364] on div "Affichage Entrées/Sorties Communication Capteurs Actionneurs Robots Grove Moteu…" at bounding box center [435, 252] width 870 height 341
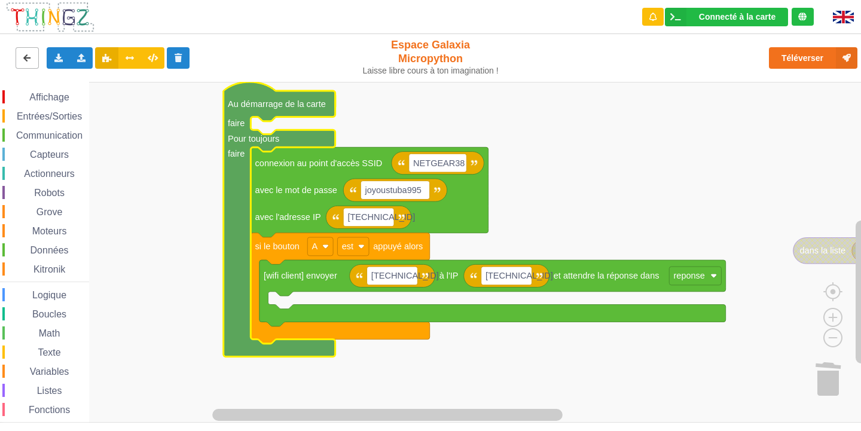
click at [23, 56] on icon at bounding box center [27, 57] width 10 height 7
click at [172, 221] on rect "Espace de travail de Blocky" at bounding box center [435, 252] width 870 height 341
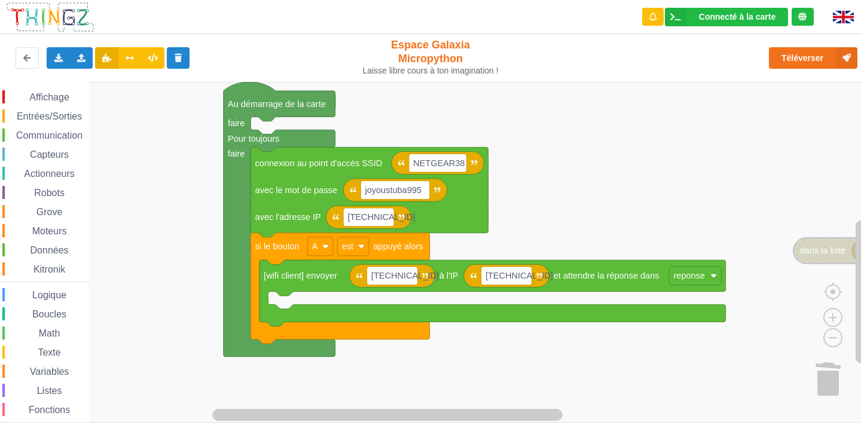
click at [172, 221] on rect "Espace de travail de Blocky" at bounding box center [435, 252] width 870 height 341
click at [20, 58] on button at bounding box center [27, 58] width 23 height 22
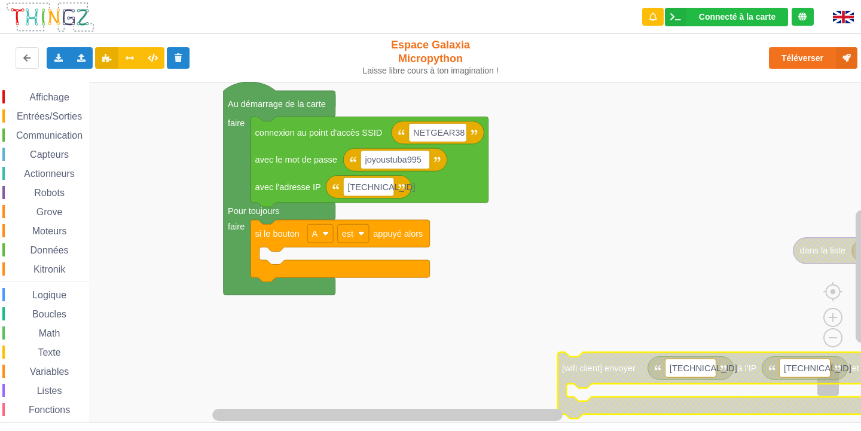
click at [28, 140] on span "Communication" at bounding box center [49, 135] width 70 height 10
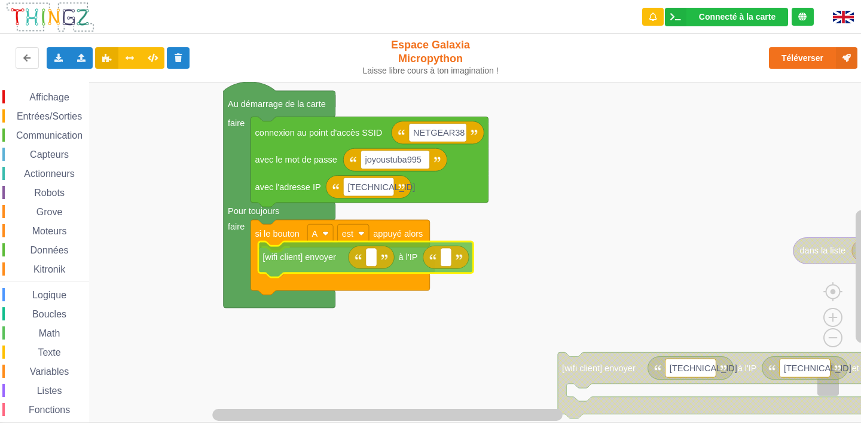
click at [321, 265] on div "Affichage Entrées/Sorties Communication Capteurs Actionneurs Robots Grove Moteu…" at bounding box center [435, 252] width 870 height 341
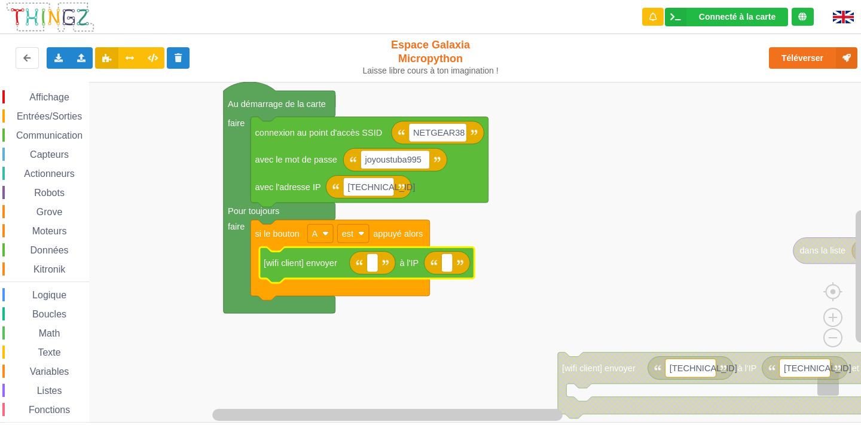
click at [379, 269] on icon "Espace de travail de Blocky" at bounding box center [373, 263] width 46 height 23
click at [365, 266] on icon "Espace de travail de Blocky" at bounding box center [373, 263] width 46 height 23
click at [371, 266] on text "Espace de travail de Blocky" at bounding box center [372, 263] width 2 height 10
type input "COUCOU"
click at [483, 261] on rect "Espace de travail de Blocky" at bounding box center [481, 263] width 11 height 19
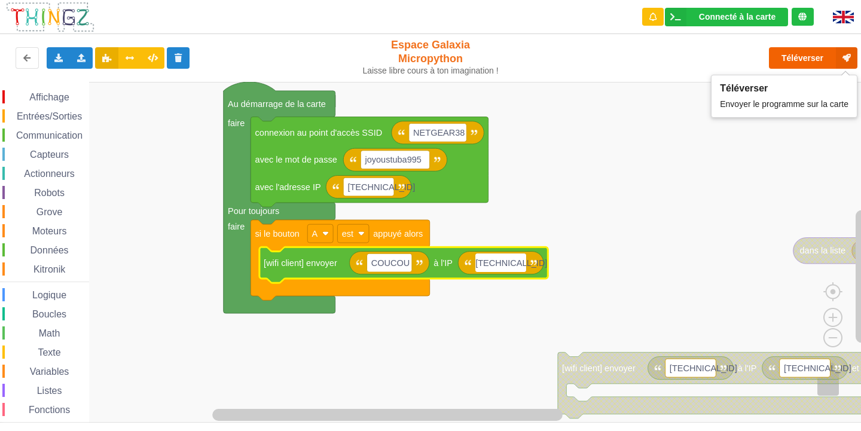
type input "[TECHNICAL_ID]"
click at [791, 65] on button "Téléverser" at bounding box center [813, 58] width 89 height 22
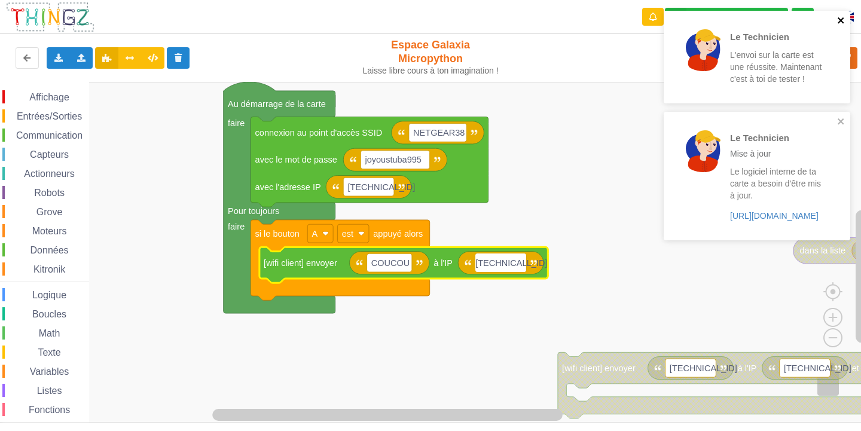
click at [842, 25] on icon "close" at bounding box center [841, 21] width 8 height 10
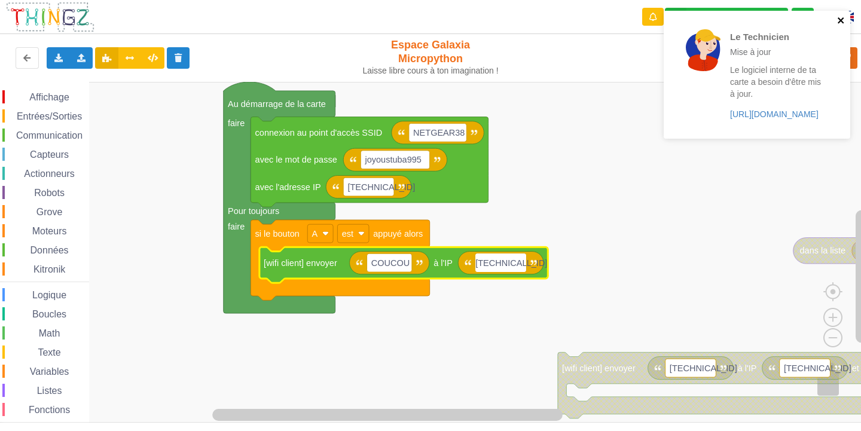
click at [842, 25] on icon "close" at bounding box center [841, 21] width 8 height 10
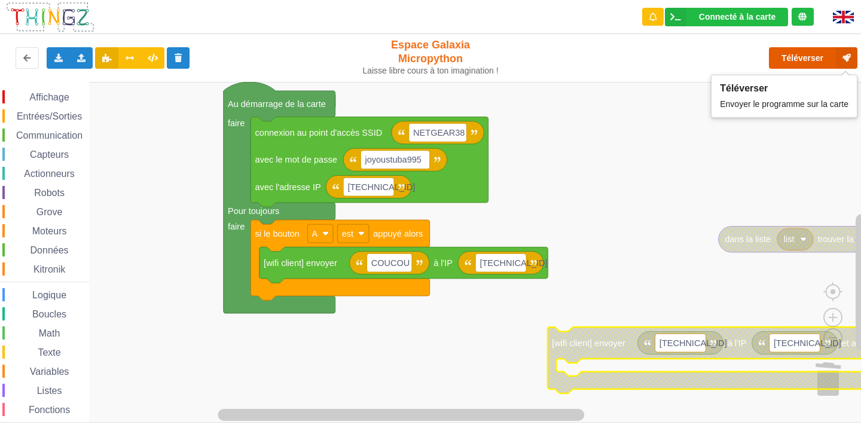
click at [817, 59] on button "Téléverser" at bounding box center [813, 58] width 89 height 22
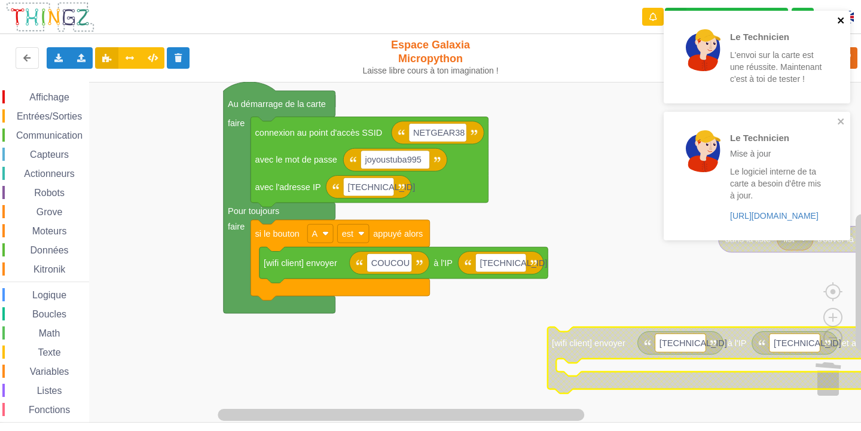
click at [841, 18] on icon "close" at bounding box center [841, 21] width 8 height 10
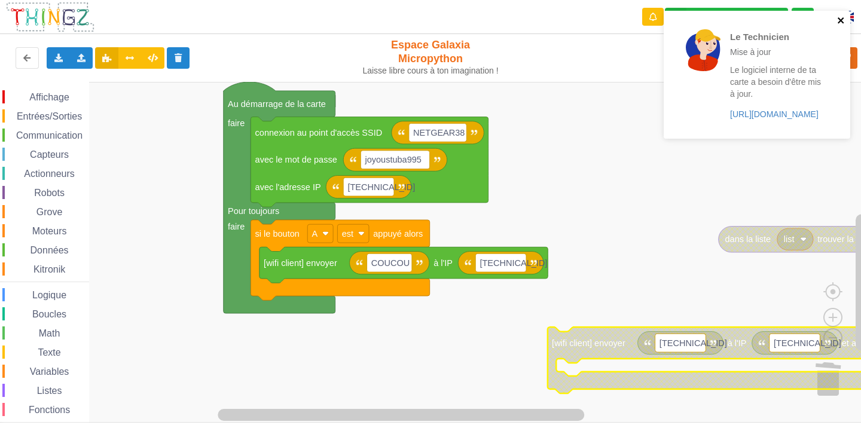
click at [840, 17] on icon "close" at bounding box center [841, 21] width 8 height 10
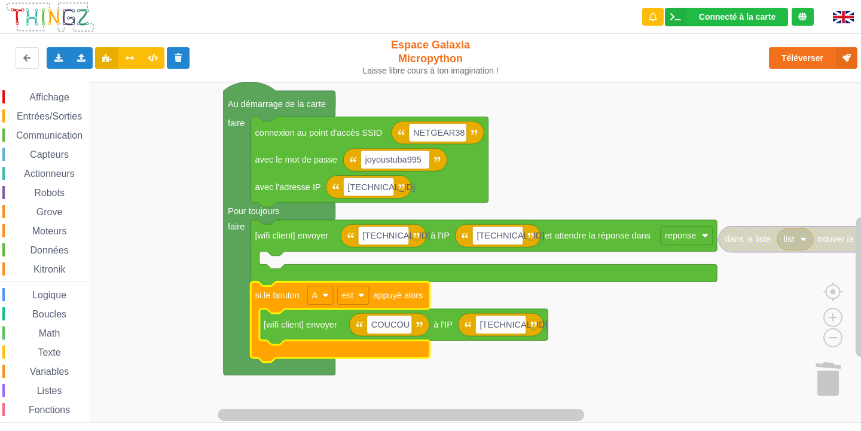
click at [273, 303] on icon "Espace de travail de Blocky" at bounding box center [340, 322] width 179 height 80
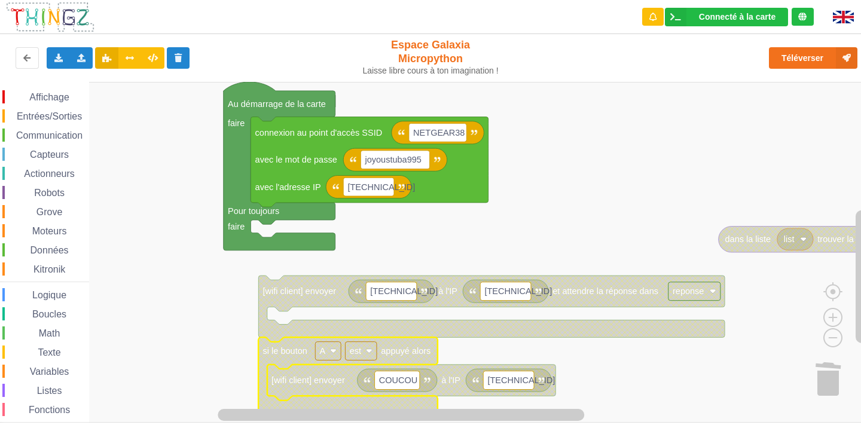
click at [279, 356] on text "si le bouton" at bounding box center [285, 351] width 44 height 10
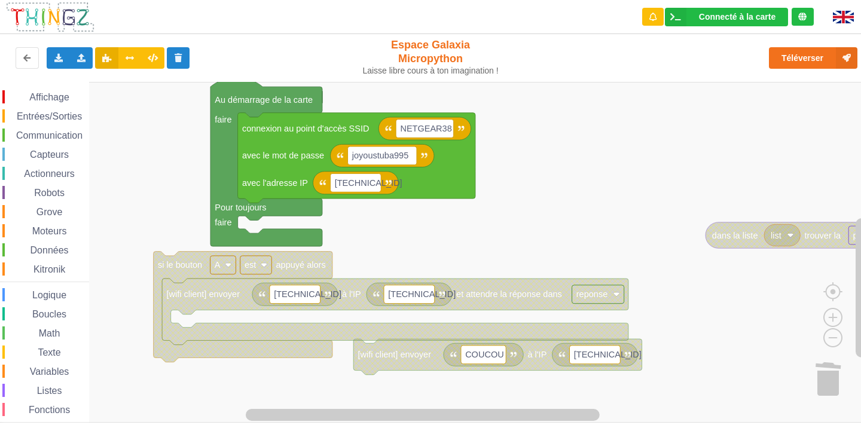
click at [379, 371] on rect "Espace de travail de Blocky" at bounding box center [435, 252] width 870 height 341
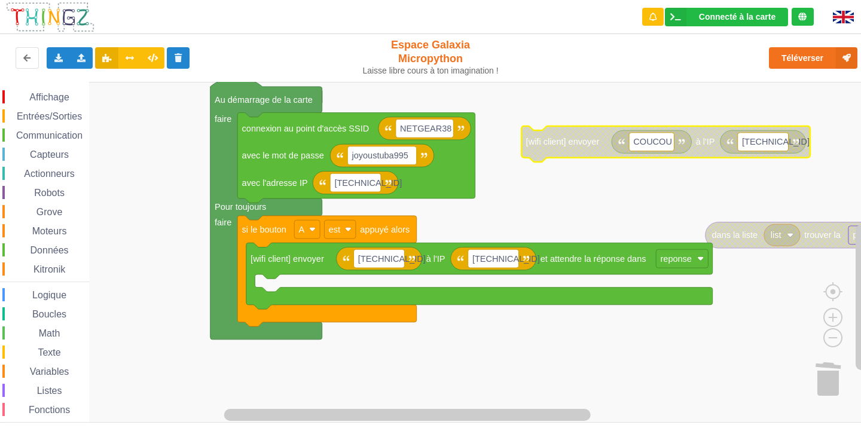
click at [63, 92] on span "Affichage" at bounding box center [49, 97] width 43 height 10
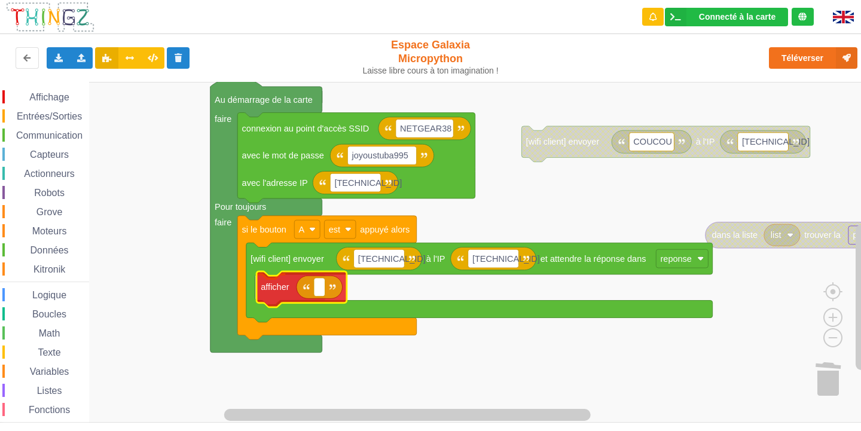
click at [281, 286] on div "Affichage Entrées/Sorties Communication Capteurs Actionneurs Robots Grove Moteu…" at bounding box center [435, 252] width 870 height 341
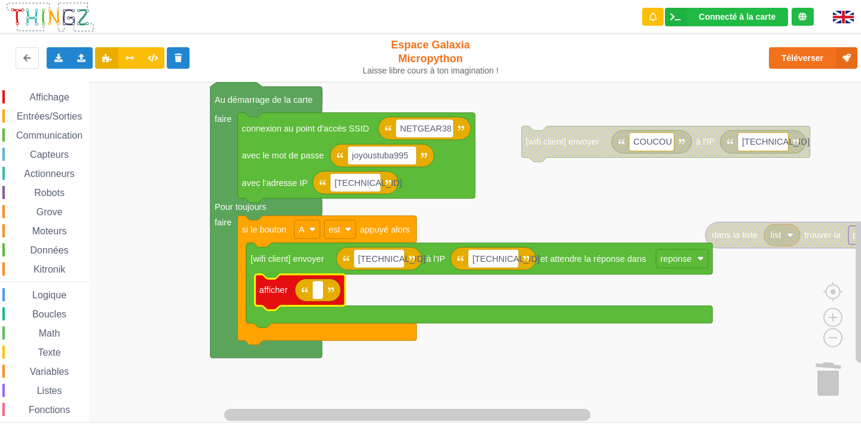
click at [51, 370] on span "Variables" at bounding box center [49, 372] width 43 height 10
click at [315, 290] on div "Affichage Entrées/Sorties Communication Capteurs Actionneurs Robots Grove Moteu…" at bounding box center [435, 252] width 870 height 341
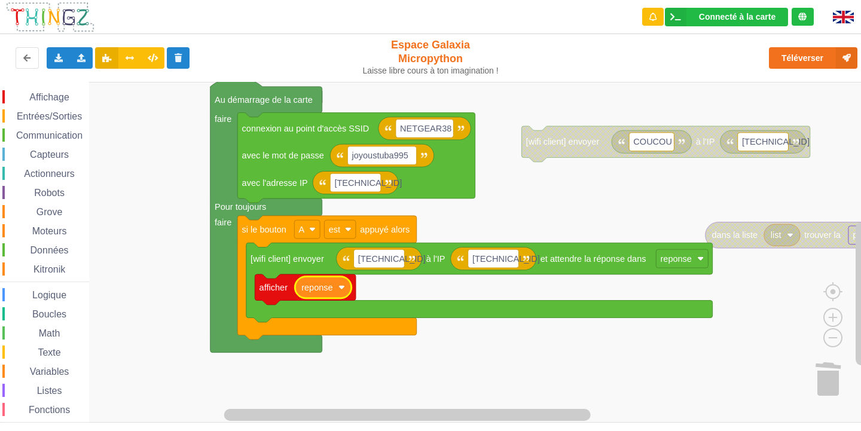
click at [48, 100] on span "Affichage" at bounding box center [49, 97] width 43 height 10
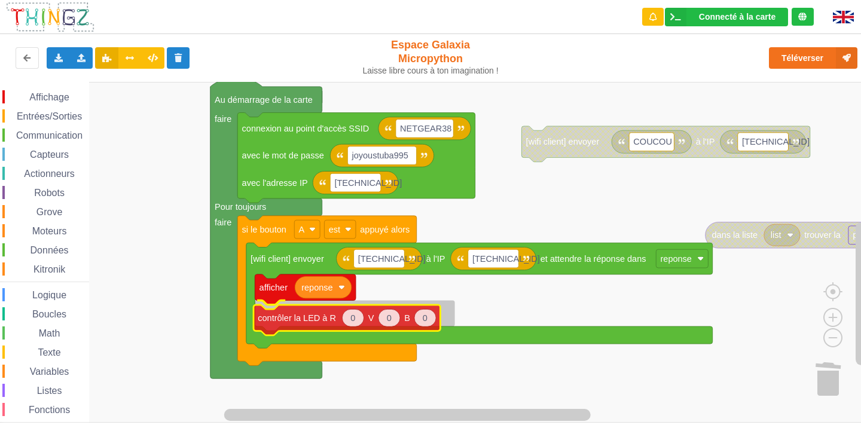
click at [322, 306] on div "Affichage Entrées/Sorties Communication Capteurs Actionneurs Robots Grove Moteu…" at bounding box center [435, 252] width 870 height 341
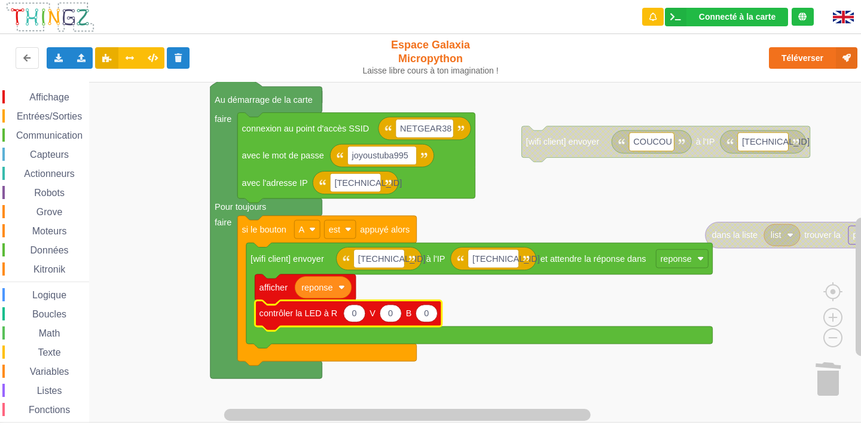
click at [434, 318] on icon "Espace de travail de Blocky" at bounding box center [427, 313] width 22 height 17
type input "100"
click at [46, 111] on div "Entrées/Sorties" at bounding box center [45, 115] width 87 height 13
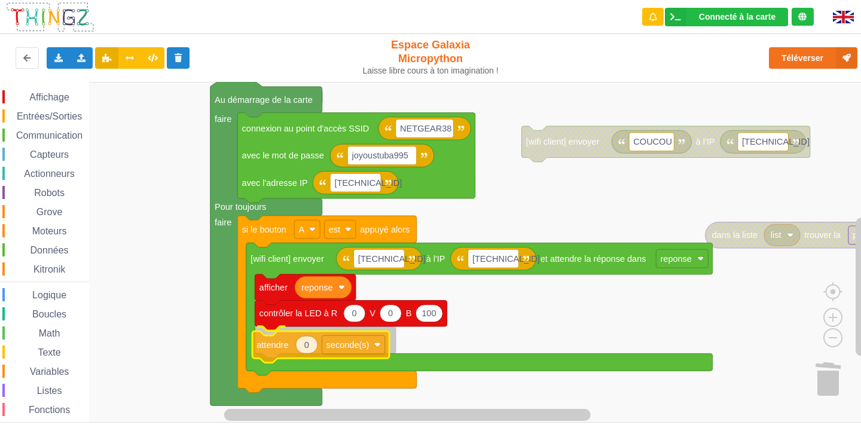
click at [290, 350] on div "Affichage Entrées/Sorties Communication Capteurs Actionneurs Robots Grove Moteu…" at bounding box center [435, 252] width 870 height 341
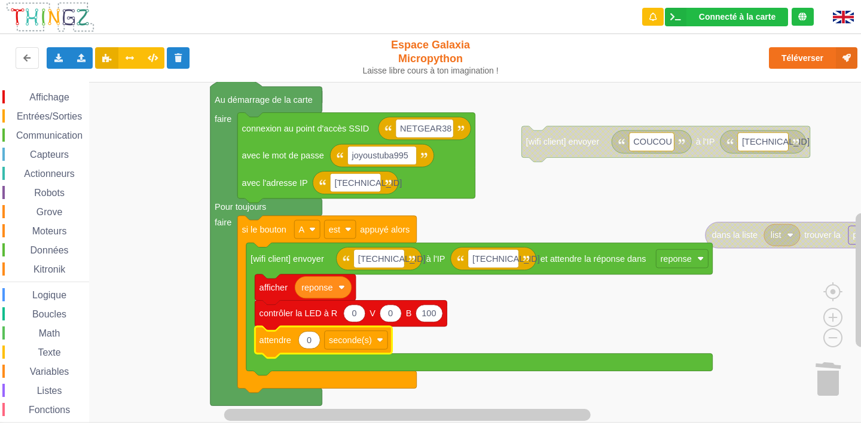
click at [308, 342] on text "0" at bounding box center [309, 341] width 5 height 10
type input "1"
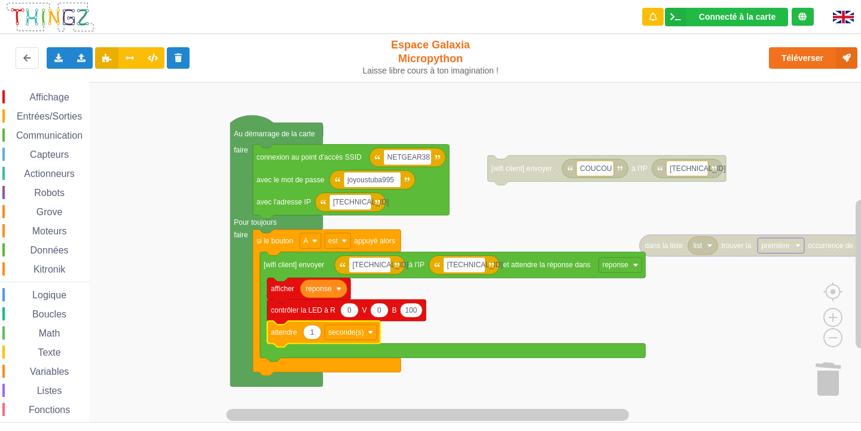
click at [71, 100] on div "Affichage" at bounding box center [45, 96] width 87 height 13
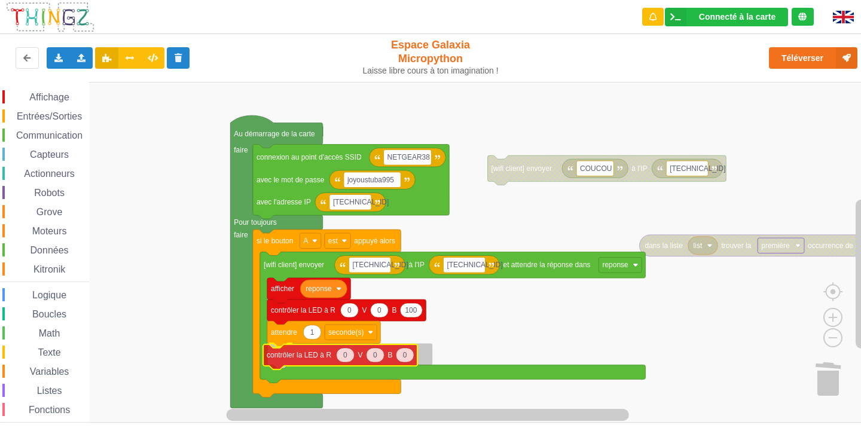
click at [287, 357] on div "Affichage Entrées/Sorties Communication Capteurs Actionneurs Robots Grove Moteu…" at bounding box center [435, 252] width 870 height 341
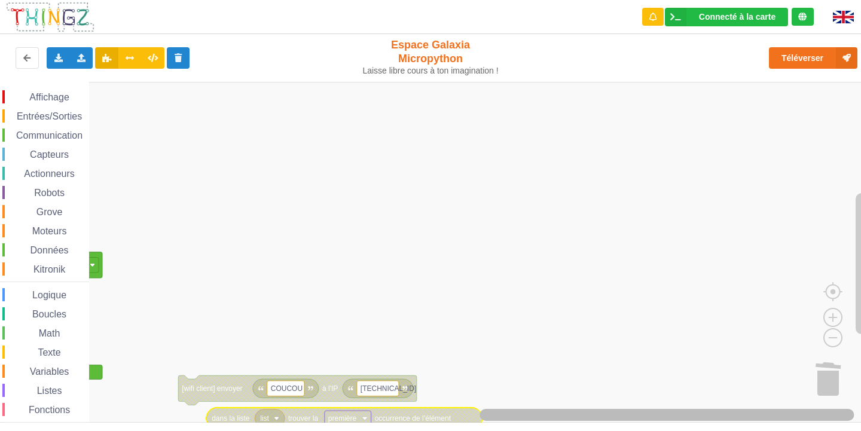
click at [778, 409] on rect "Espace de travail de Blocky" at bounding box center [475, 415] width 759 height 15
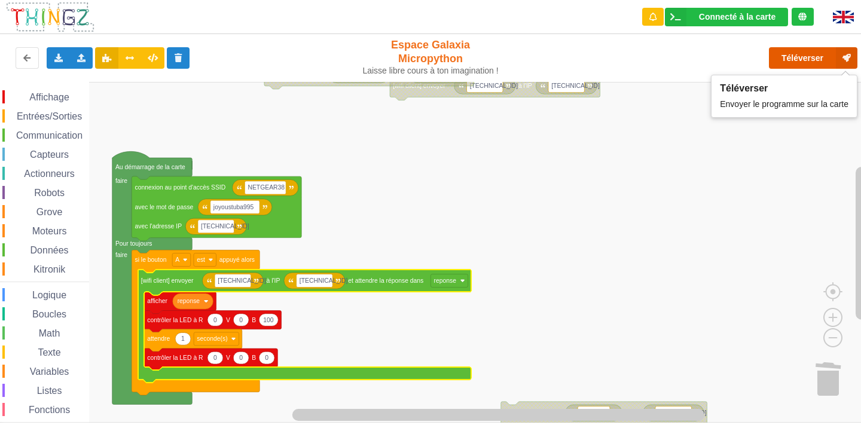
click at [787, 60] on button "Téléverser" at bounding box center [813, 58] width 89 height 22
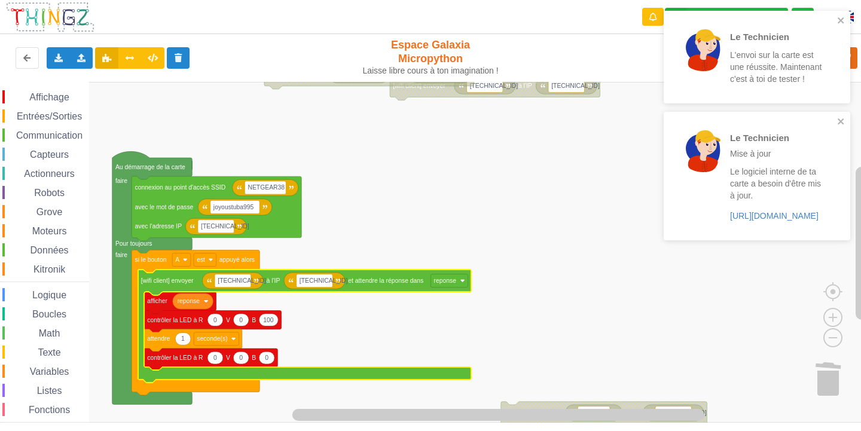
click at [839, 14] on div "Le Technicien L'envoi sur la carte est une réussite. Maintenant c'est à toi de …" at bounding box center [757, 57] width 187 height 93
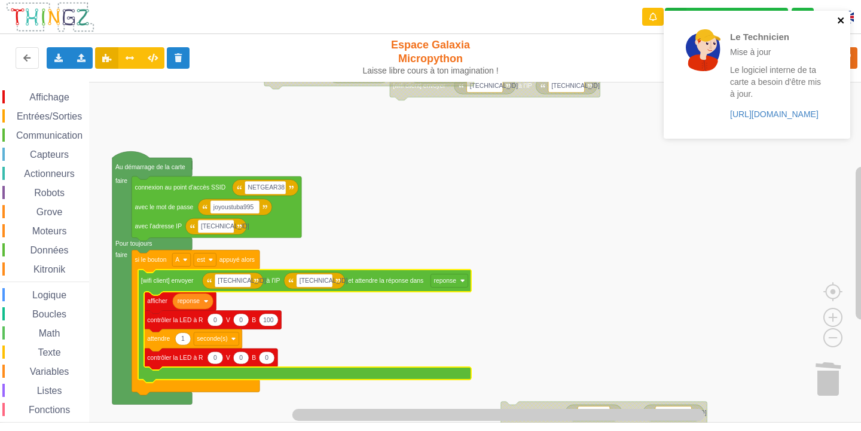
click at [843, 20] on icon "close" at bounding box center [841, 21] width 8 height 10
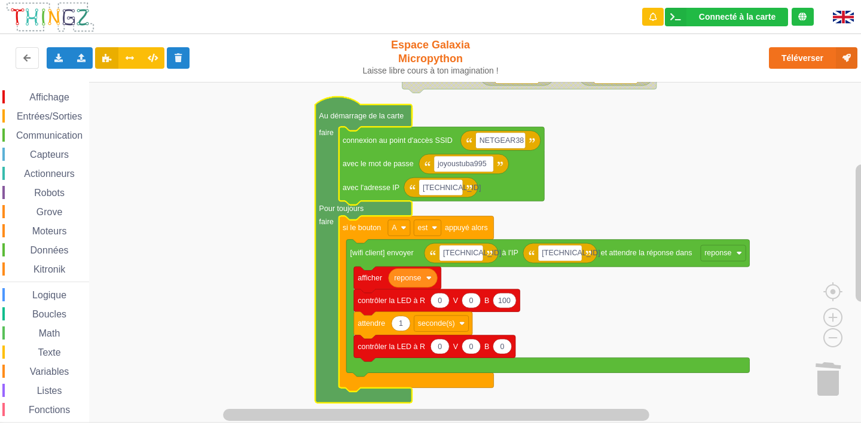
click at [708, 158] on rect "Espace de travail de Blocky" at bounding box center [435, 252] width 870 height 341
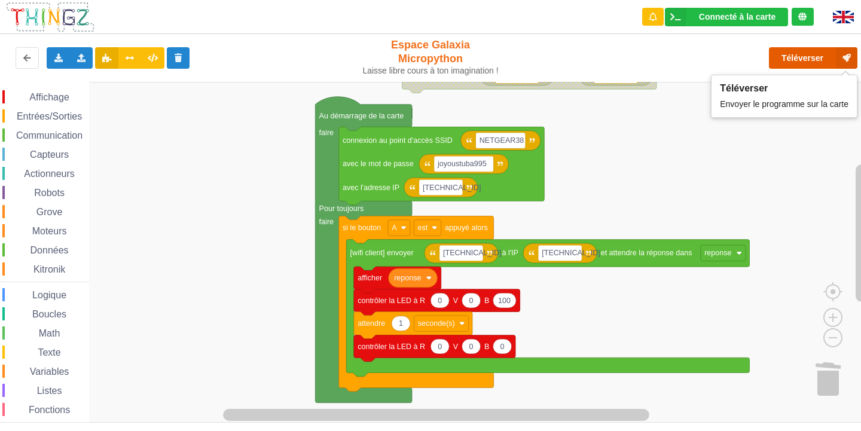
click at [786, 59] on button "Téléverser" at bounding box center [813, 58] width 89 height 22
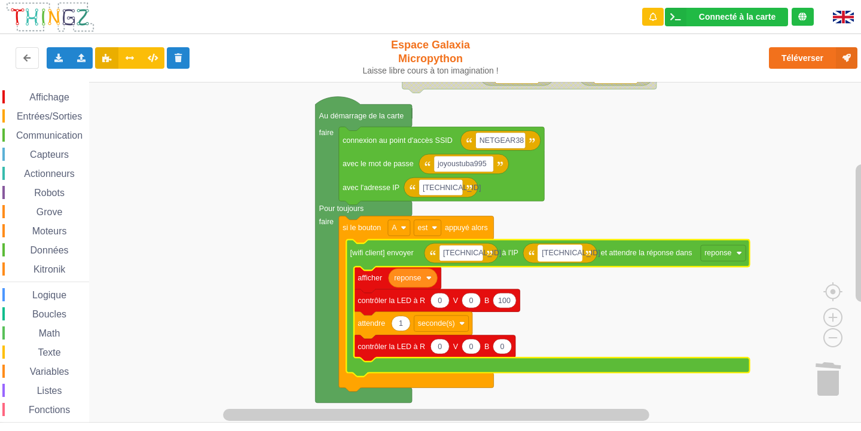
click at [570, 254] on text "[TECHNICAL_ID]" at bounding box center [571, 253] width 59 height 8
click at [575, 254] on input "[TECHNICAL_ID]" at bounding box center [560, 253] width 44 height 16
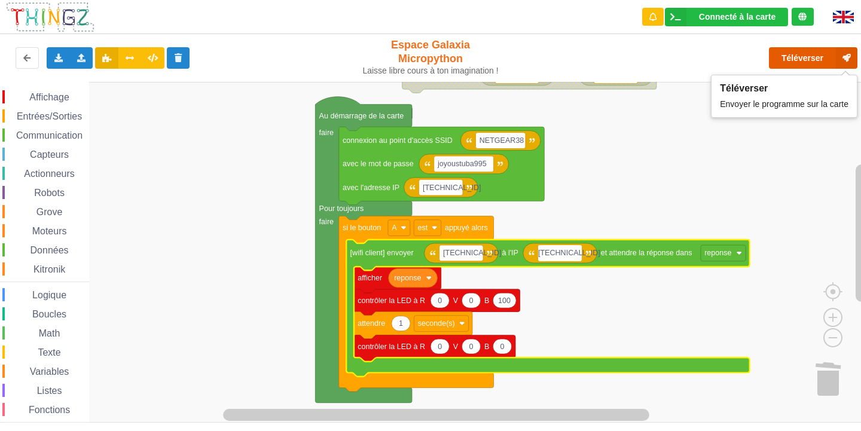
click at [811, 51] on button "Téléverser" at bounding box center [813, 58] width 89 height 22
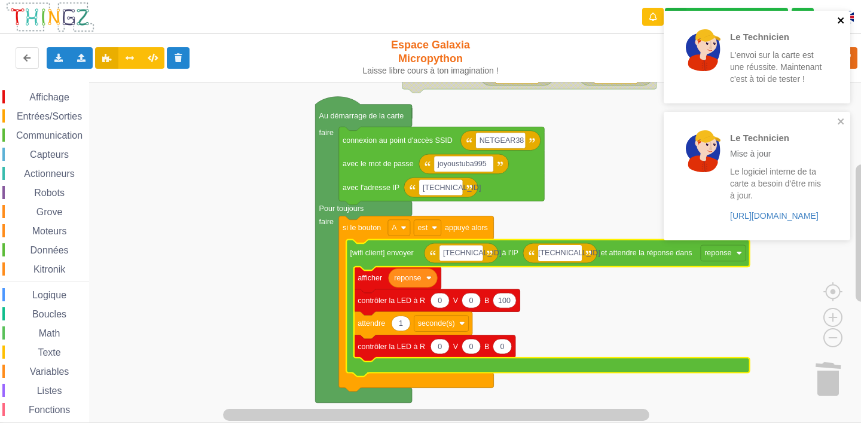
click at [845, 18] on icon "close" at bounding box center [841, 21] width 8 height 10
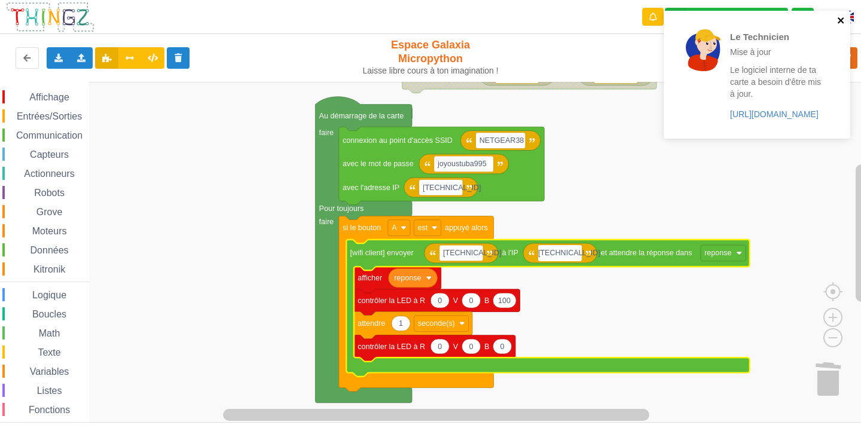
click at [843, 20] on icon "close" at bounding box center [841, 21] width 8 height 10
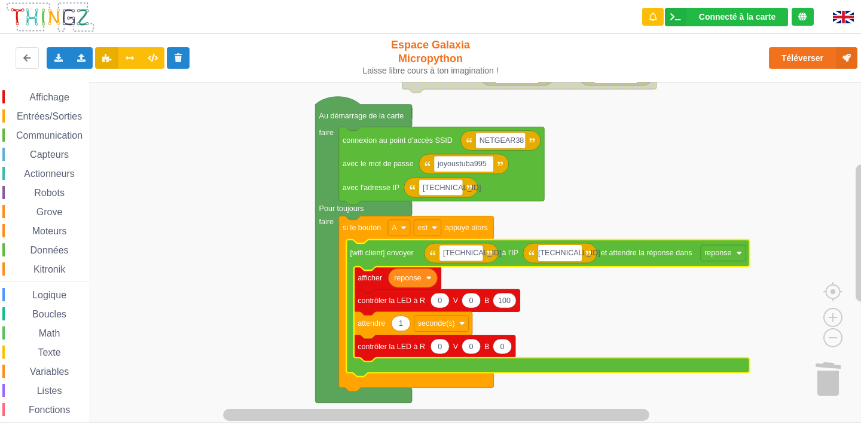
click at [577, 256] on input "[TECHNICAL_ID]" at bounding box center [560, 253] width 44 height 16
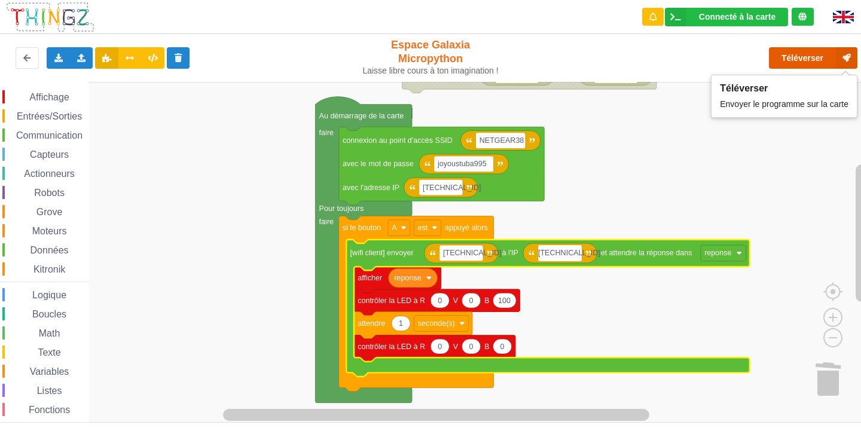
click at [788, 57] on button "Téléverser" at bounding box center [813, 58] width 89 height 22
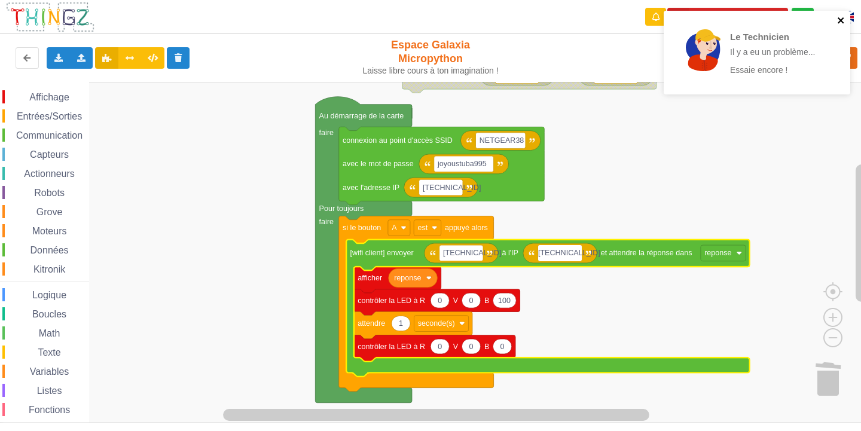
click at [843, 19] on icon "close" at bounding box center [841, 20] width 6 height 6
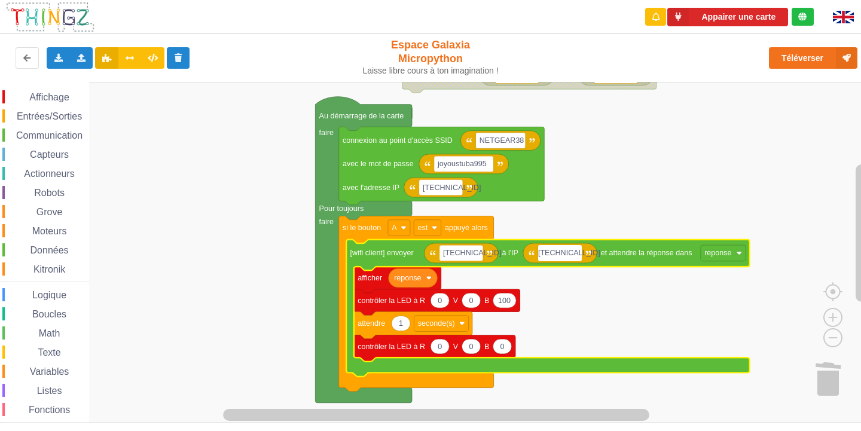
click at [790, 56] on div "Le Technicien Il y a eu un problème... Essaie encore ! Appairer une carte Expor…" at bounding box center [431, 207] width 878 height 431
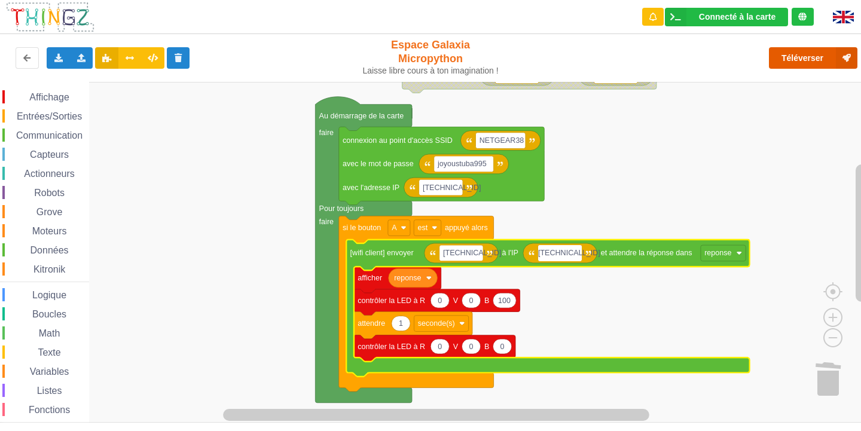
click at [788, 58] on button "Téléverser" at bounding box center [813, 58] width 89 height 22
click at [576, 250] on input "[TECHNICAL_ID]" at bounding box center [560, 253] width 44 height 16
type input "[TECHNICAL_ID]"
click at [815, 57] on button "Téléverser" at bounding box center [813, 58] width 89 height 22
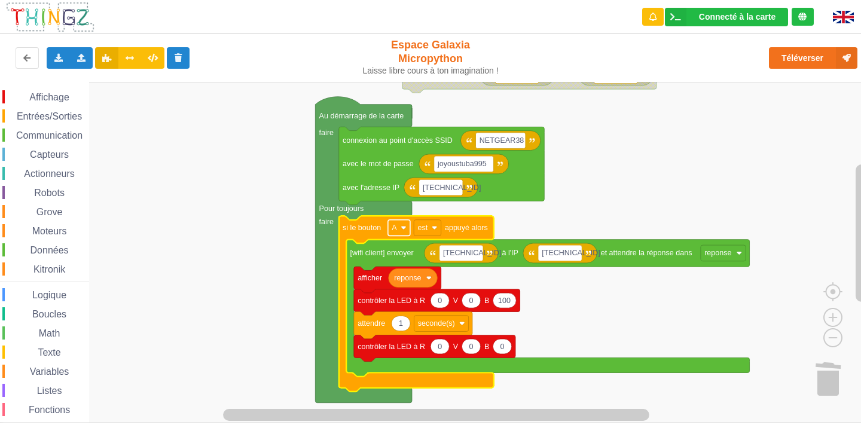
click at [409, 231] on rect "Espace de travail de Blocky" at bounding box center [399, 228] width 22 height 16
click at [412, 271] on div "B" at bounding box center [402, 272] width 29 height 9
click at [400, 236] on icon "Espace de travail de Blocky" at bounding box center [416, 303] width 154 height 175
click at [399, 231] on rect "Espace de travail de Blocky" at bounding box center [399, 228] width 22 height 16
click at [400, 257] on div "A" at bounding box center [402, 256] width 29 height 9
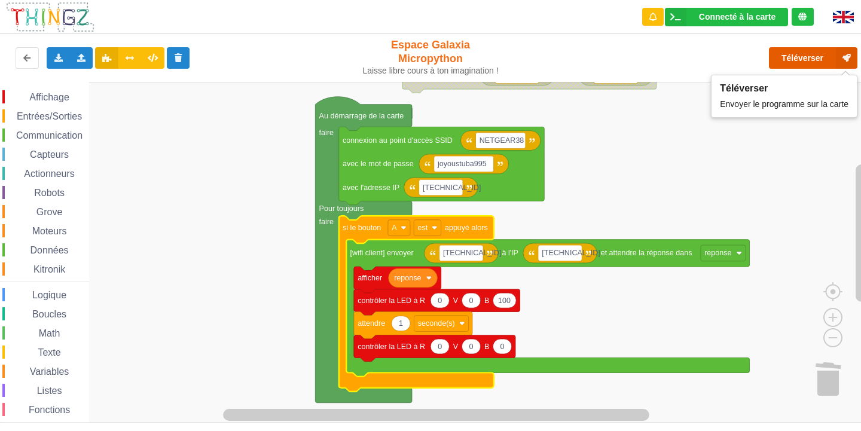
click at [789, 55] on button "Téléverser" at bounding box center [813, 58] width 89 height 22
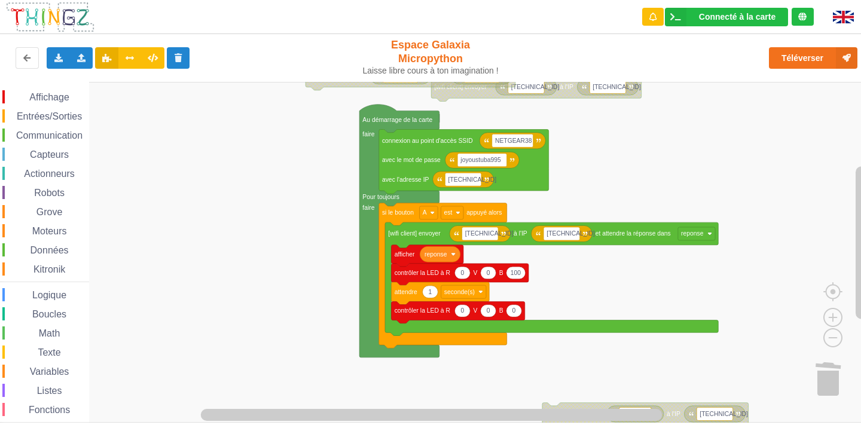
click at [638, 162] on div "Affichage Entrées/Sorties Communication Capteurs Actionneurs Robots Grove Moteu…" at bounding box center [435, 252] width 870 height 341
click at [64, 65] on div "Exporter l'assemblage de blocs Exporter l'assemblage de blocs au format Python" at bounding box center [58, 58] width 23 height 22
click at [82, 54] on icon at bounding box center [82, 57] width 10 height 7
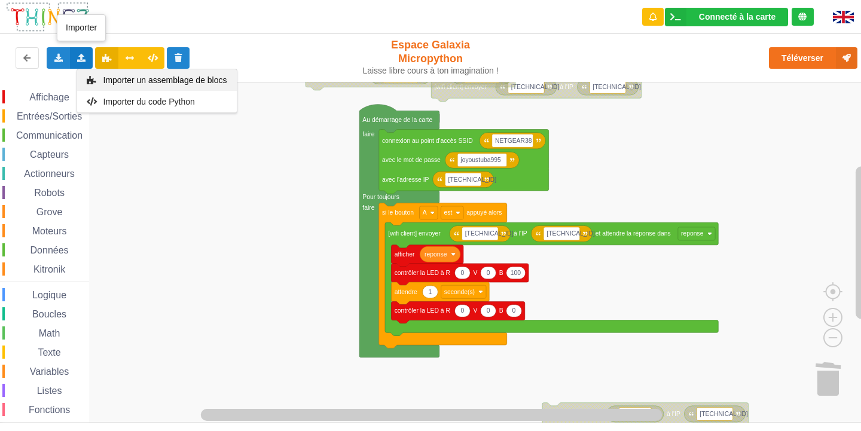
click at [116, 81] on span "Importer un assemblage de blocs" at bounding box center [165, 80] width 124 height 10
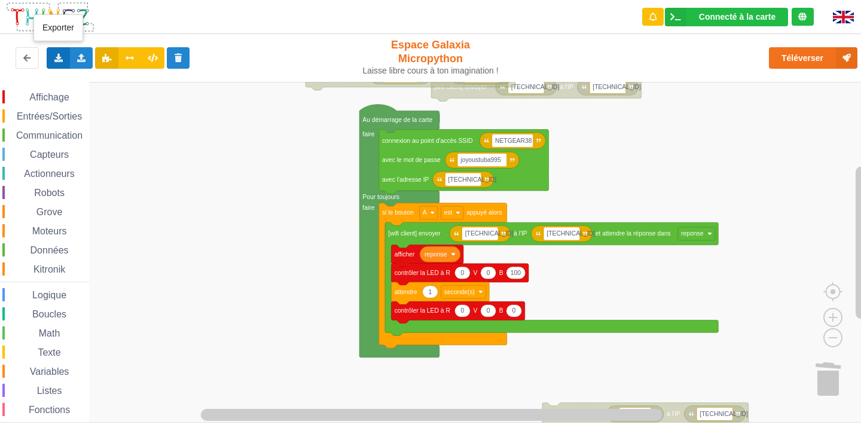
click at [59, 59] on icon at bounding box center [58, 57] width 10 height 7
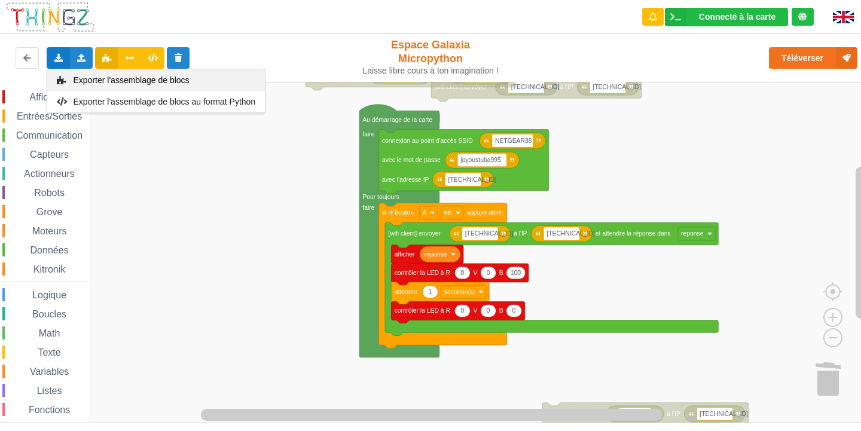
click at [69, 77] on div "Exporter l'assemblage de blocs" at bounding box center [156, 80] width 218 height 22
